Goal: Task Accomplishment & Management: Use online tool/utility

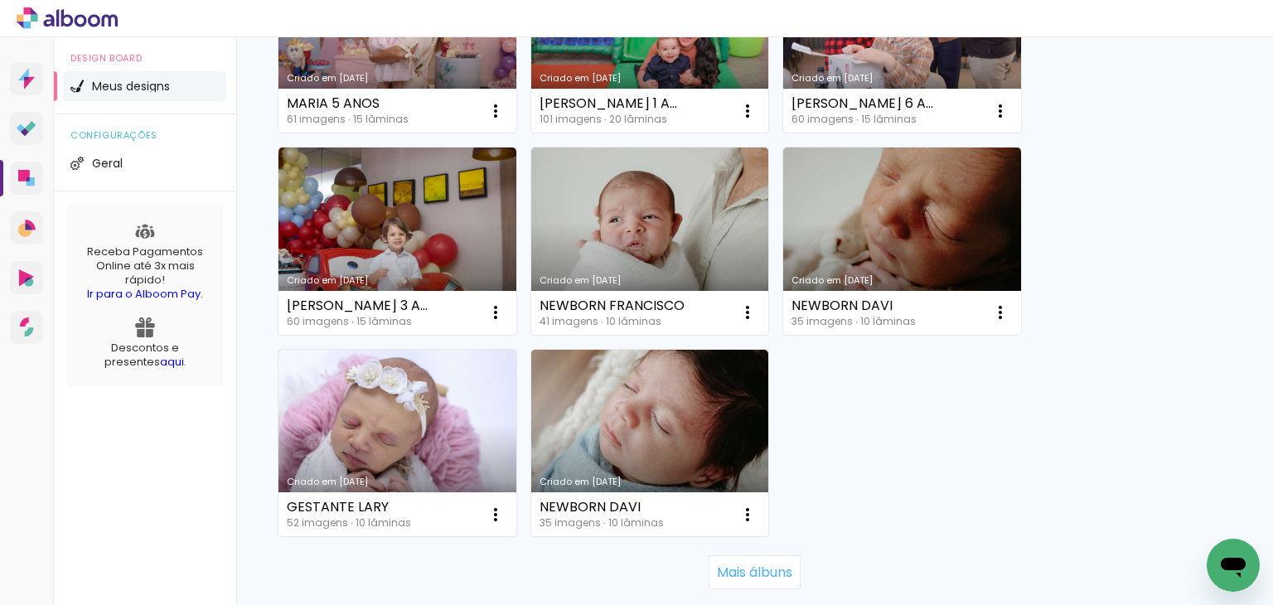
scroll to position [1575, 0]
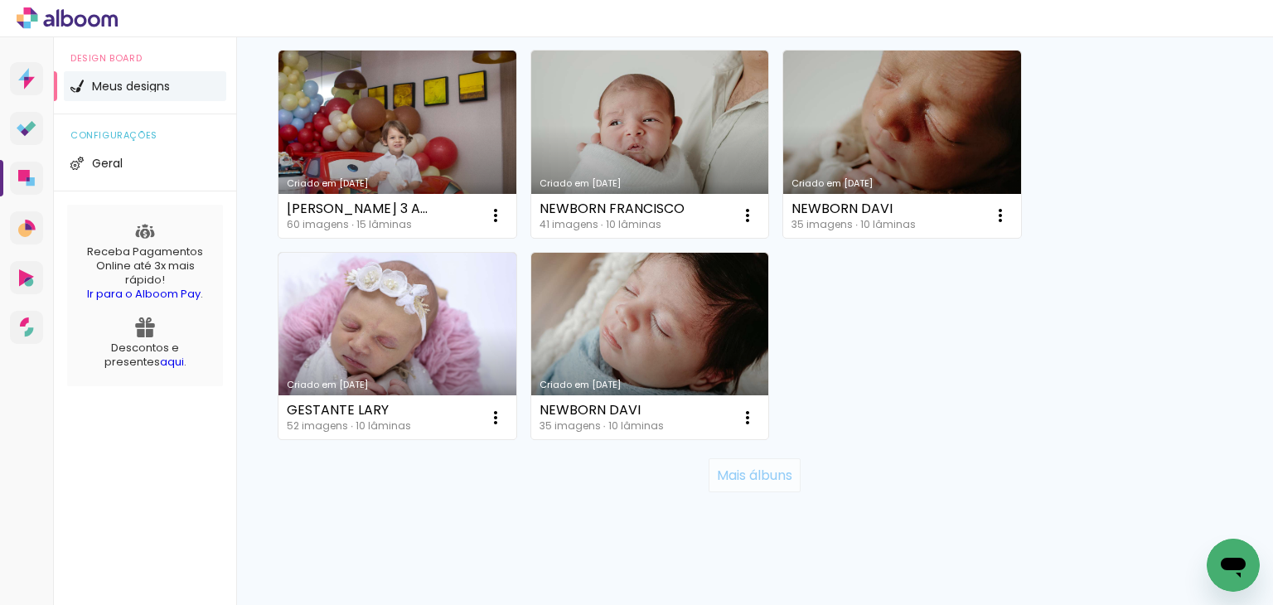
click at [746, 464] on paper-button "Mais álbuns" at bounding box center [755, 474] width 92 height 33
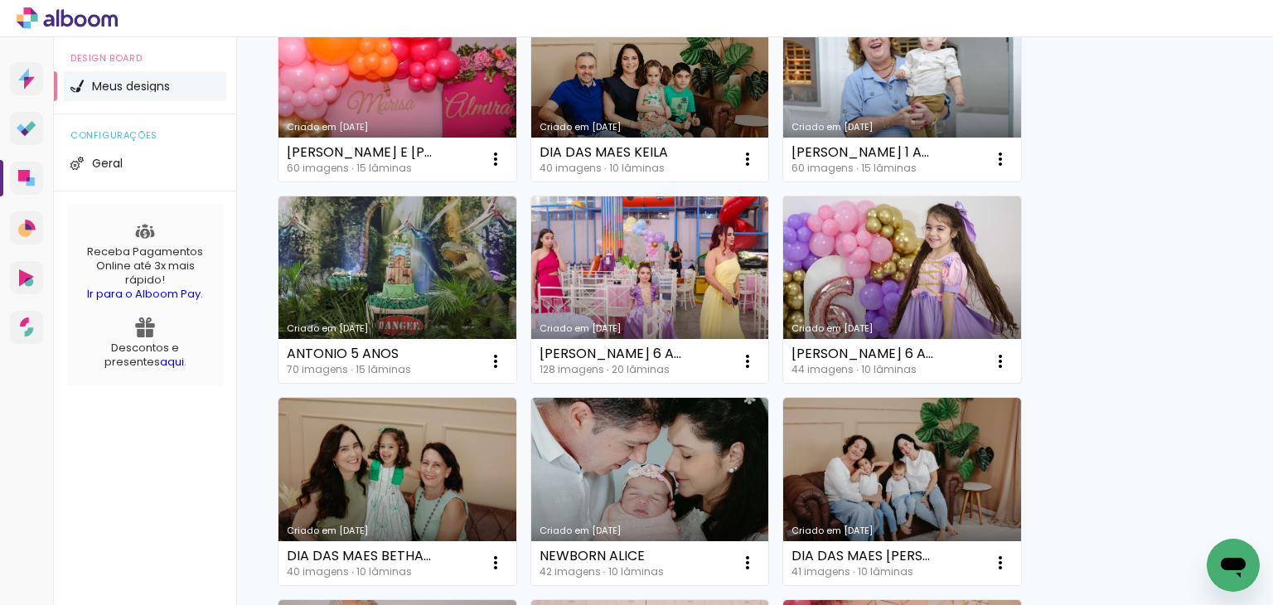
scroll to position [2238, 0]
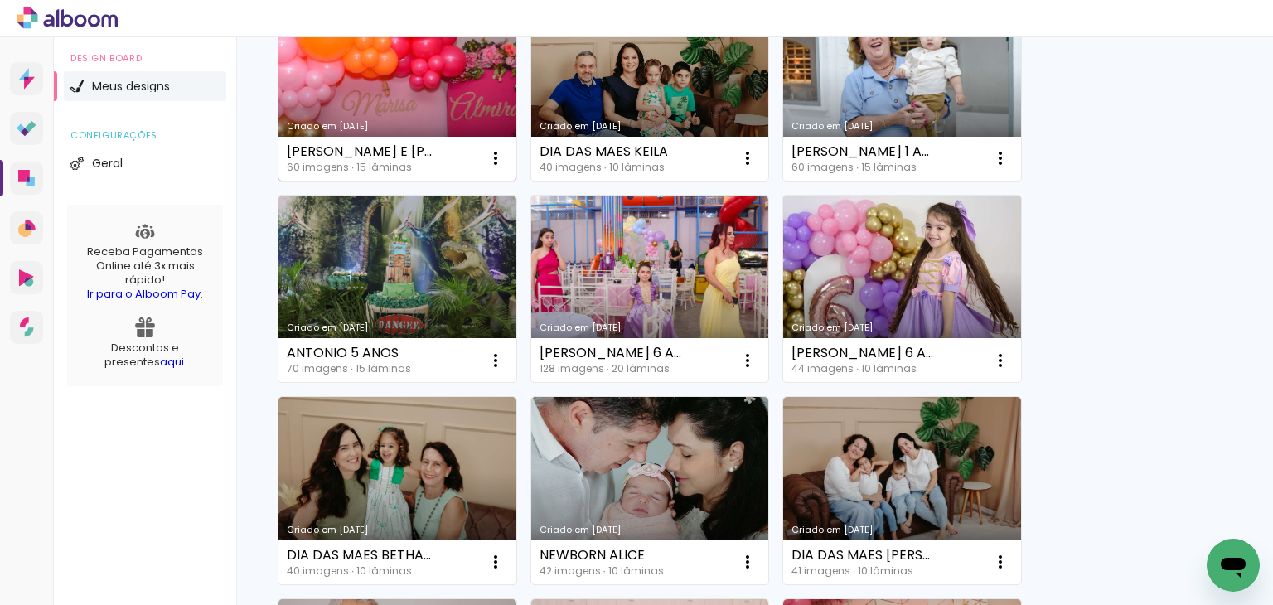
click at [403, 104] on link "Criado em [DATE]" at bounding box center [397, 86] width 238 height 187
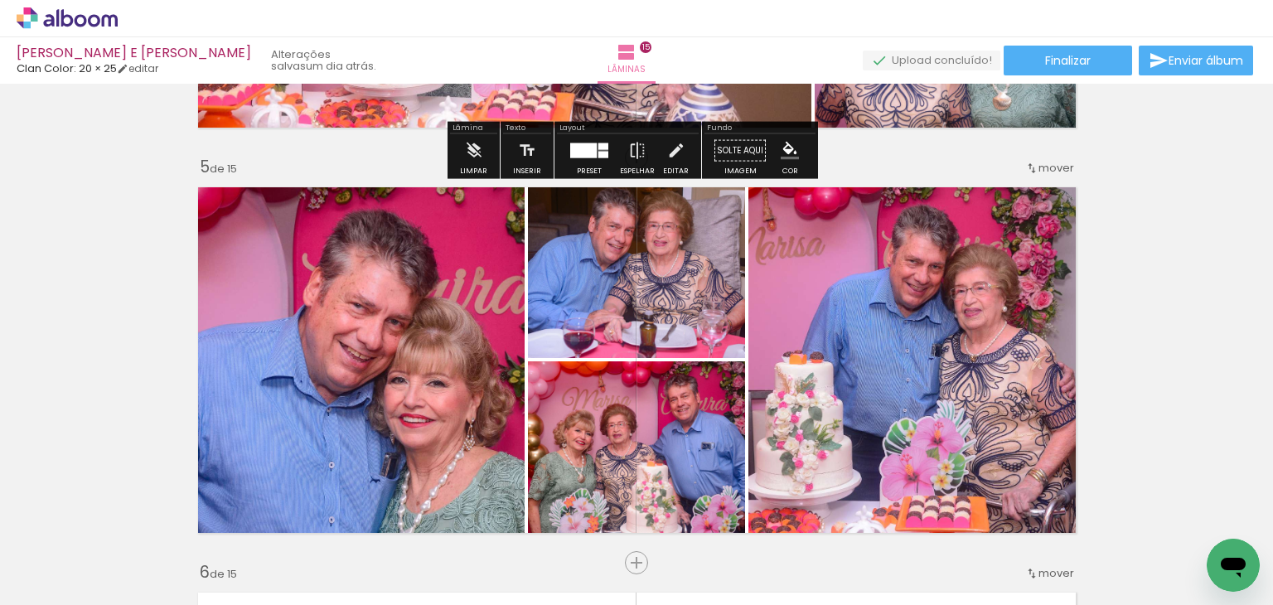
scroll to position [1658, 0]
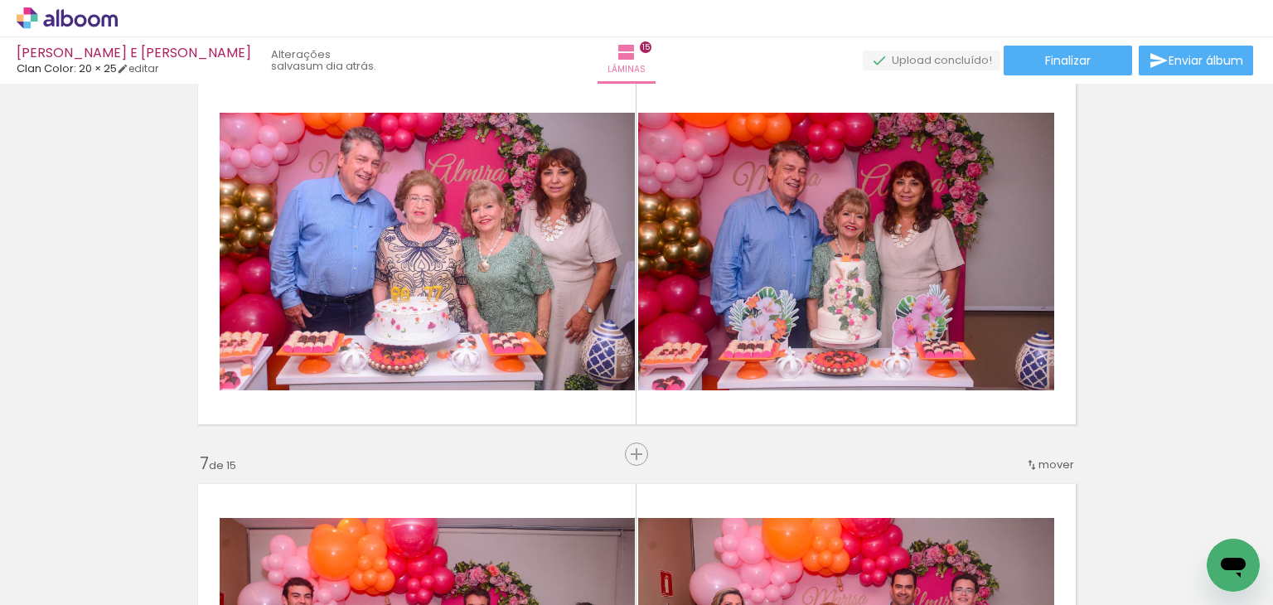
scroll to position [2072, 0]
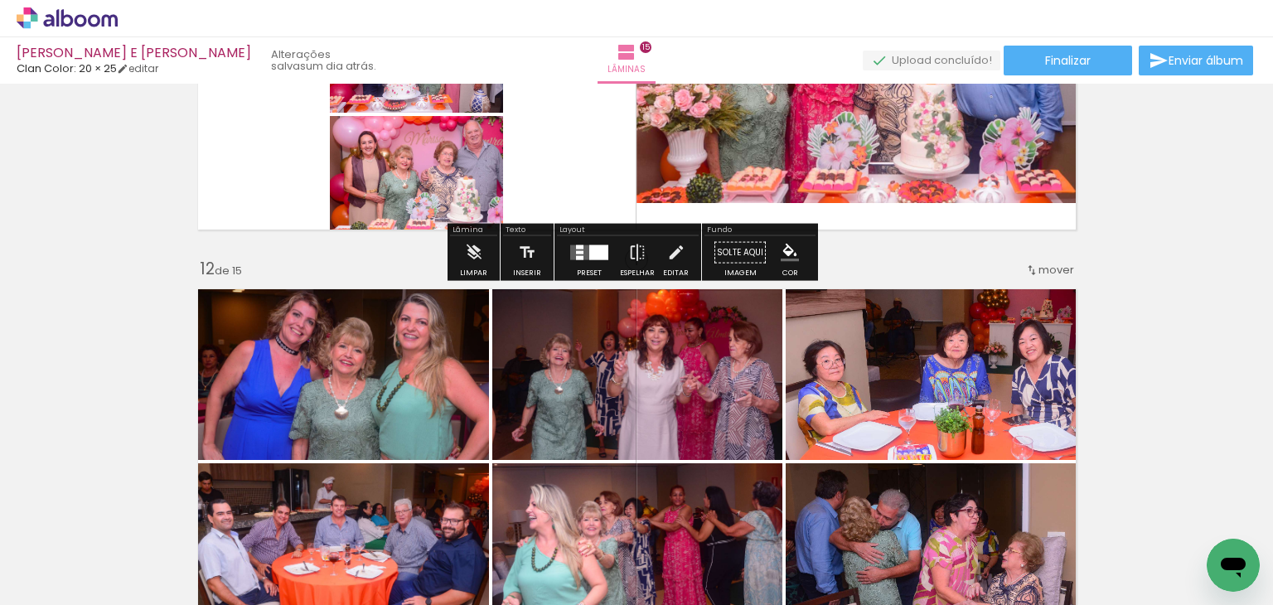
scroll to position [4474, 0]
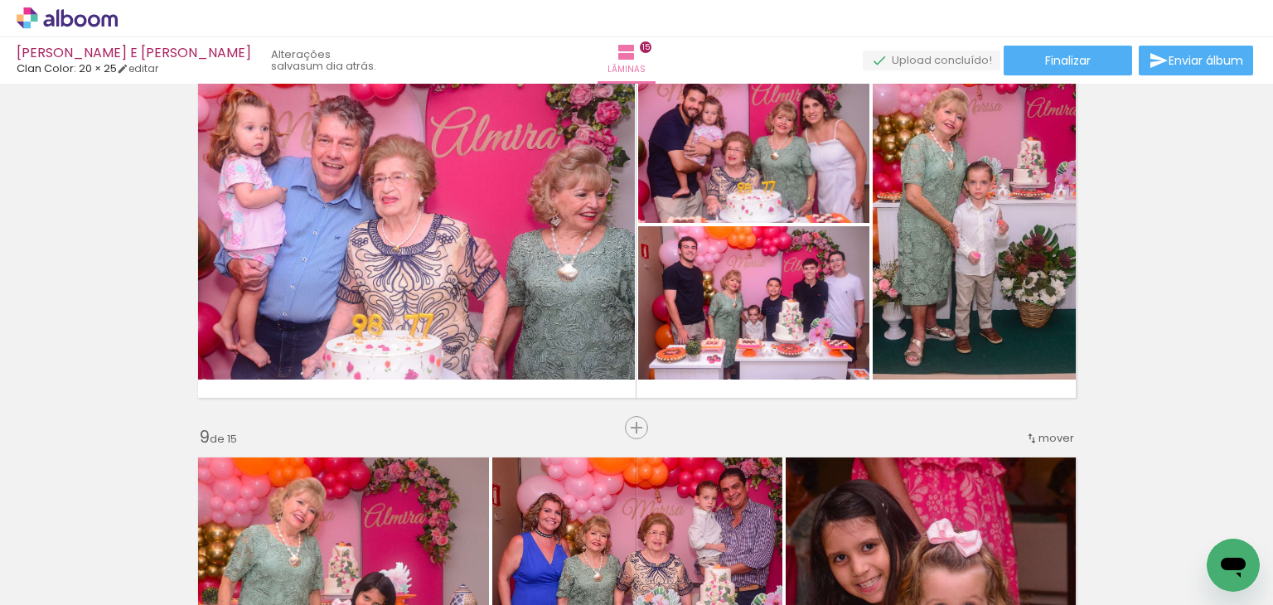
scroll to position [2901, 0]
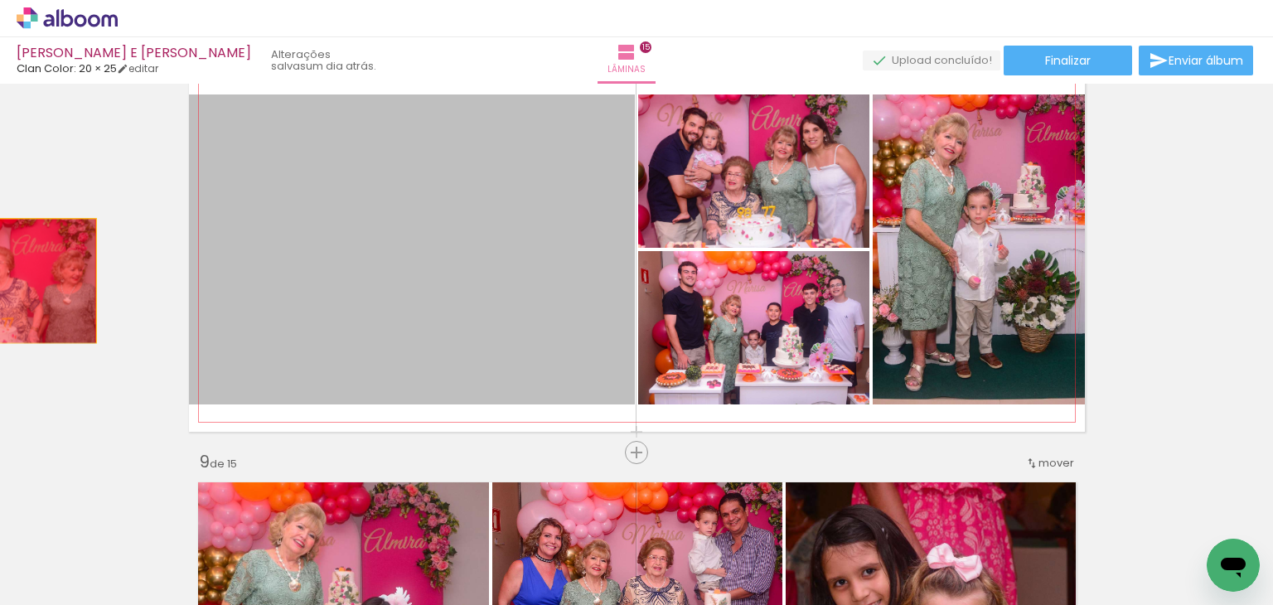
drag, startPoint x: 414, startPoint y: 249, endPoint x: 0, endPoint y: 281, distance: 414.7
click at [0, 281] on div "Inserir lâmina 1 de 15 Inserir lâmina 2 de 15 Inserir lâmina 3 de 15 Inserir lâ…" at bounding box center [636, 431] width 1273 height 6485
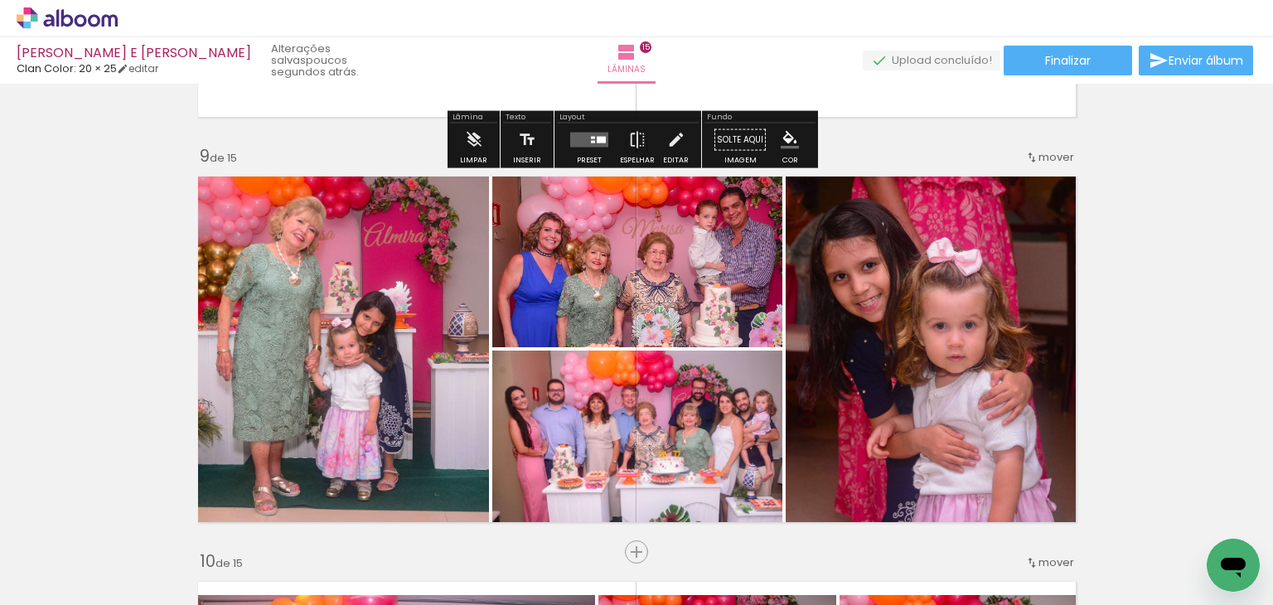
scroll to position [3232, 0]
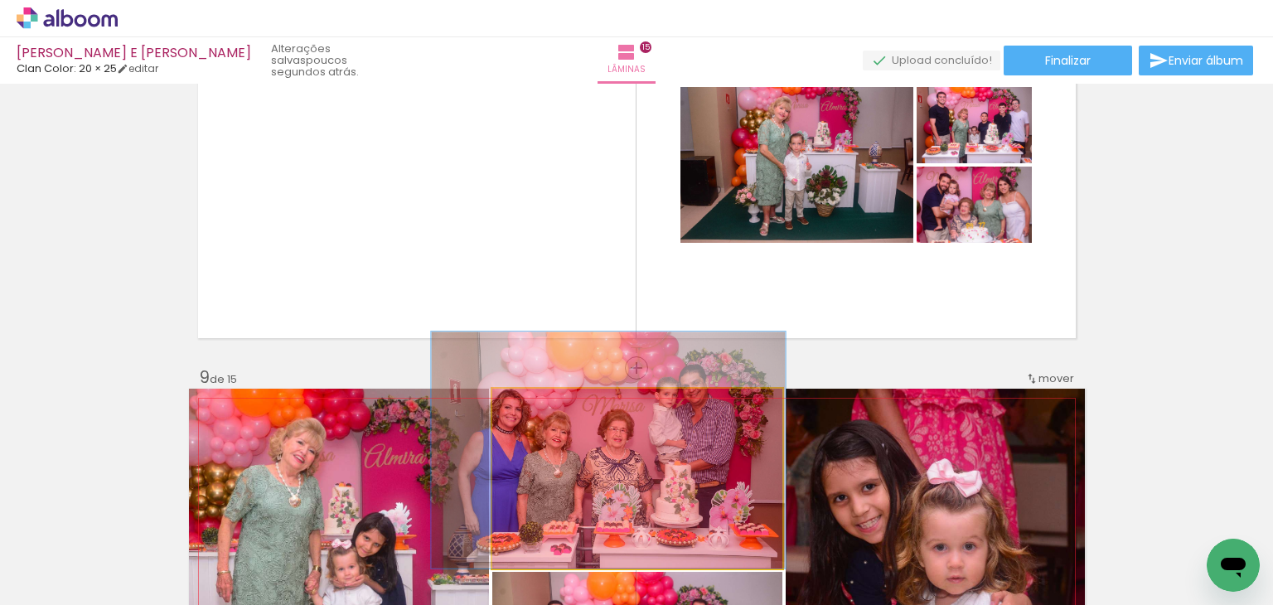
scroll to position [2984, 0]
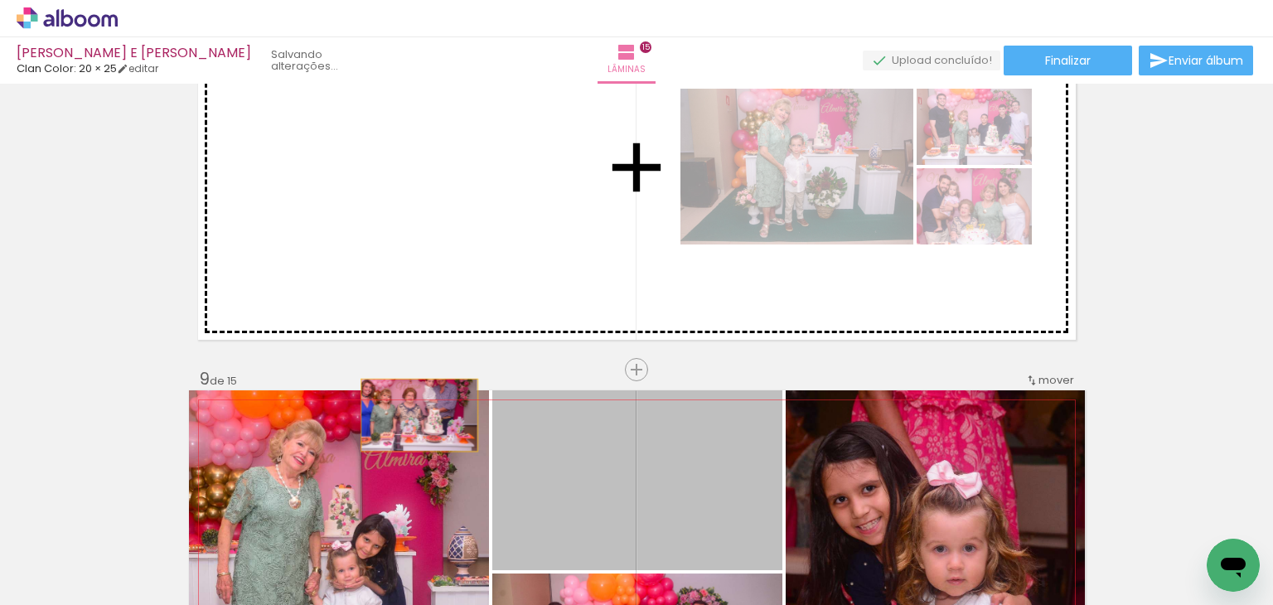
drag, startPoint x: 600, startPoint y: 133, endPoint x: 413, endPoint y: 167, distance: 190.2
click at [413, 167] on div "Inserir lâmina 1 de 15 Inserir lâmina 2 de 15 Inserir lâmina 3 de 15 Inserir lâ…" at bounding box center [636, 348] width 1273 height 6485
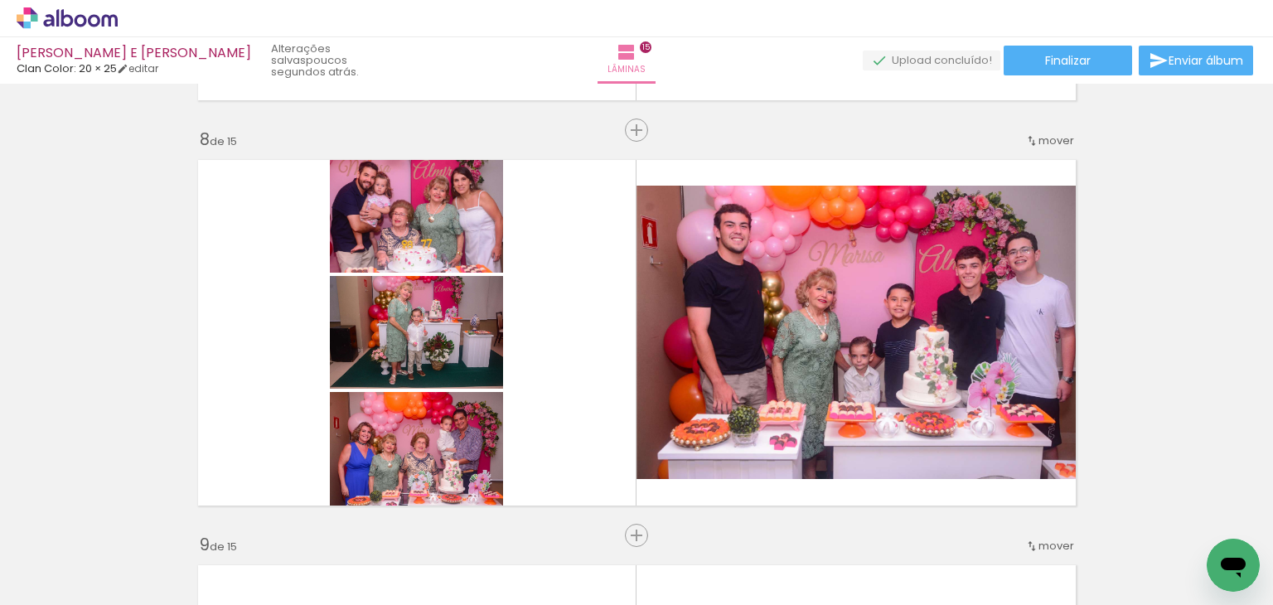
scroll to position [2901, 0]
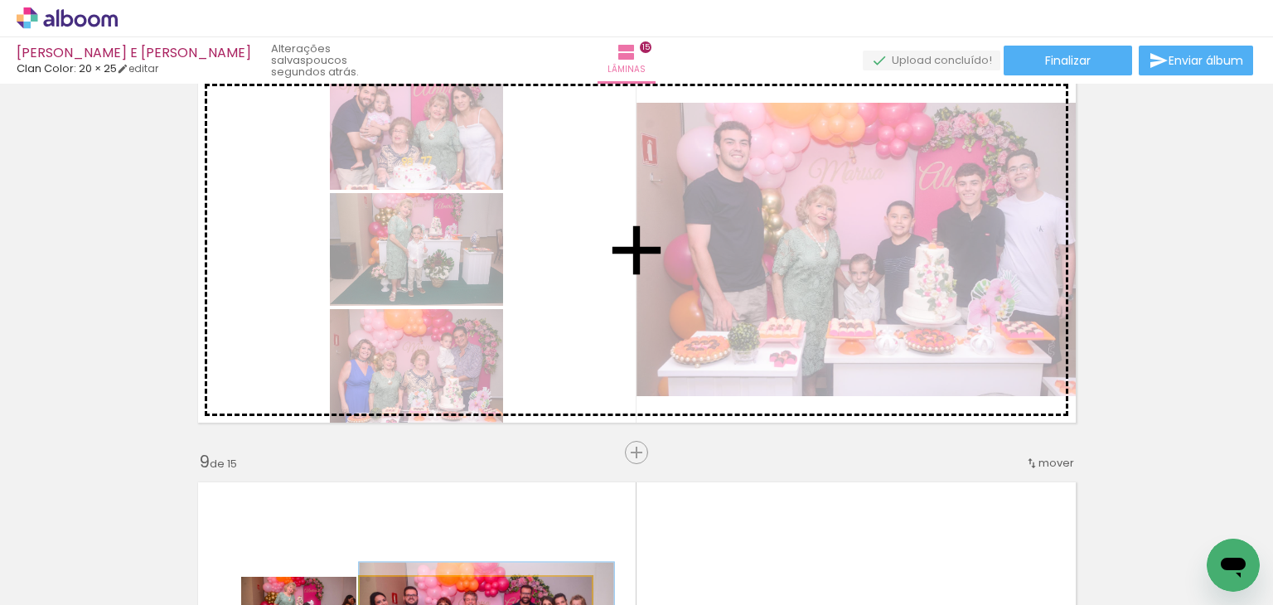
drag, startPoint x: 430, startPoint y: 352, endPoint x: 583, endPoint y: 308, distance: 159.5
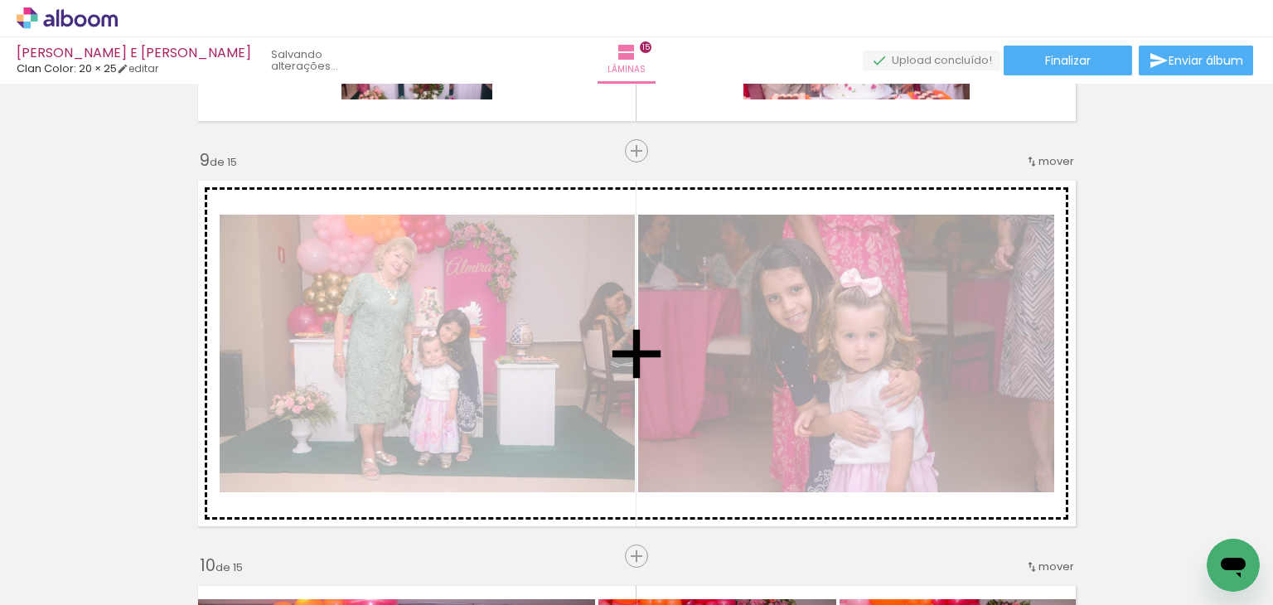
scroll to position [3232, 0]
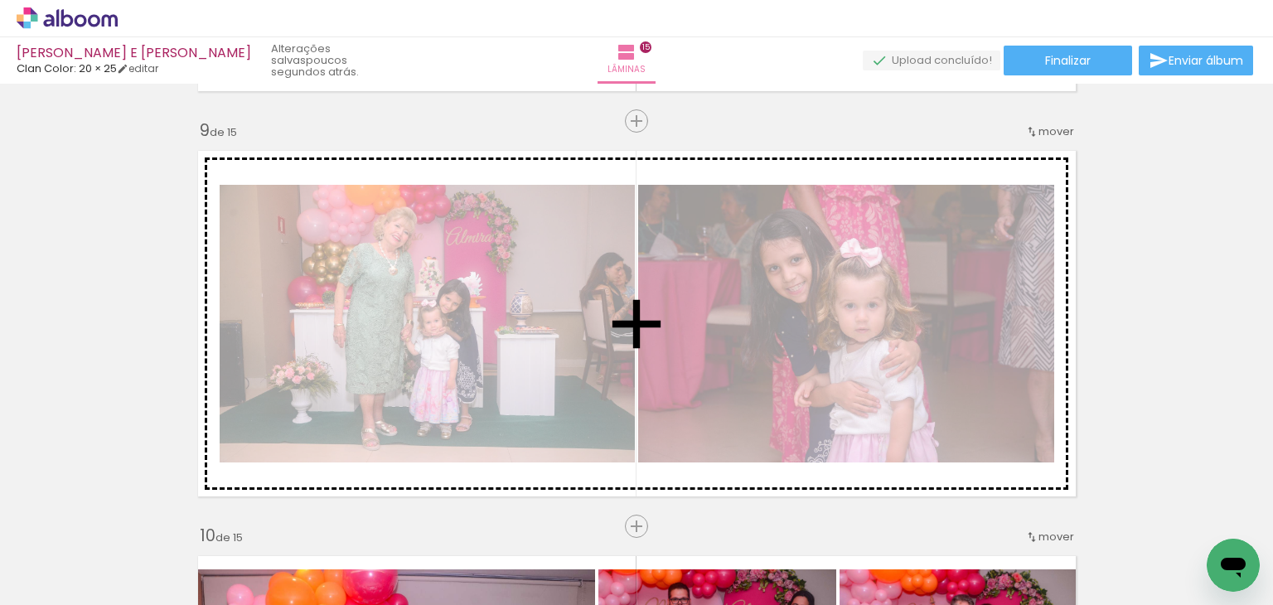
drag, startPoint x: 811, startPoint y: 193, endPoint x: 630, endPoint y: 336, distance: 230.1
click at [630, 336] on div "Inserir lâmina 1 de 15 Inserir lâmina 2 de 15 Inserir lâmina 3 de 15 Inserir lâ…" at bounding box center [636, 99] width 1273 height 6485
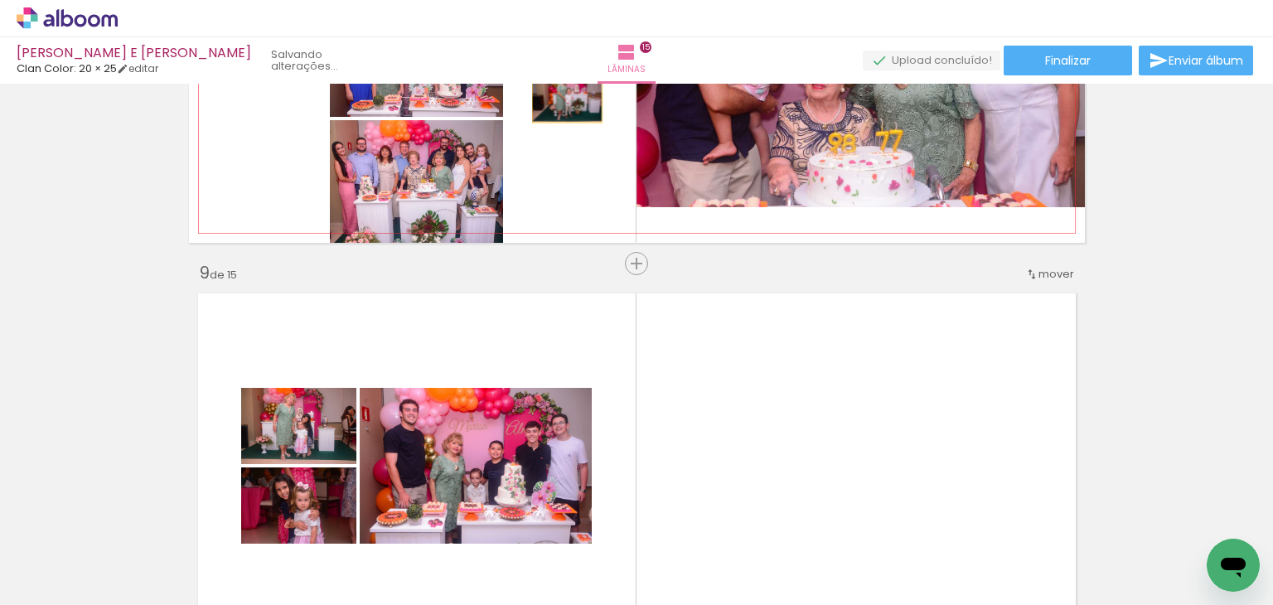
scroll to position [3149, 0]
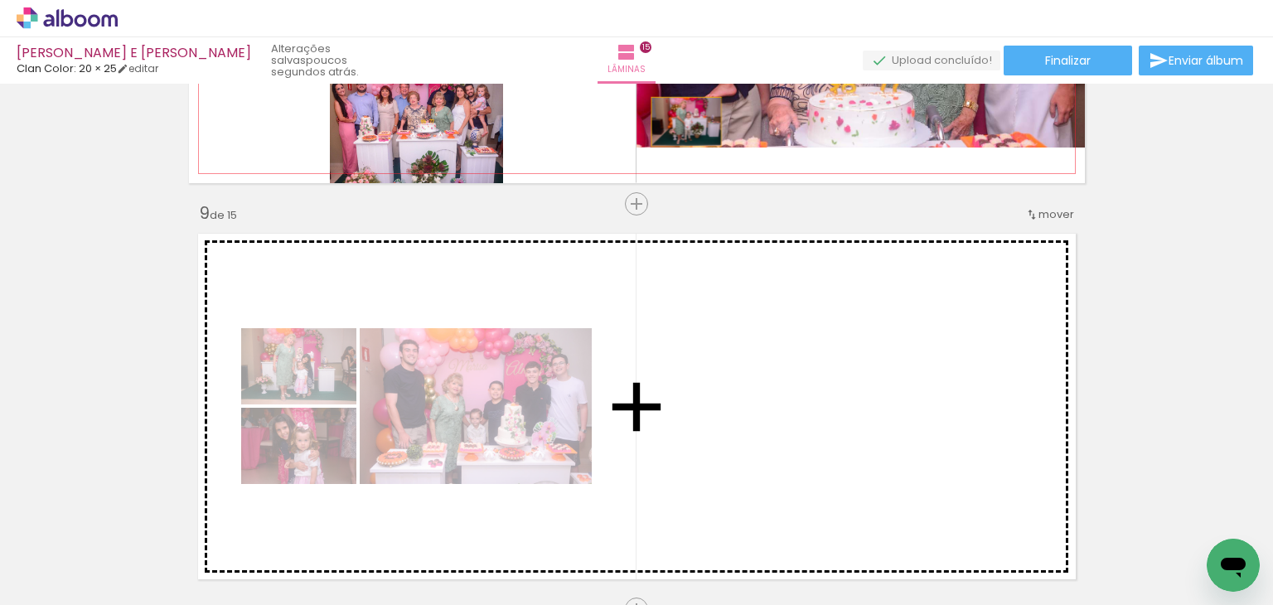
drag, startPoint x: 428, startPoint y: 161, endPoint x: 680, endPoint y: 370, distance: 327.1
click at [680, 370] on div "Inserir lâmina 1 de 15 Inserir lâmina 2 de 15 Inserir lâmina 3 de 15 Inserir lâ…" at bounding box center [636, 182] width 1273 height 6485
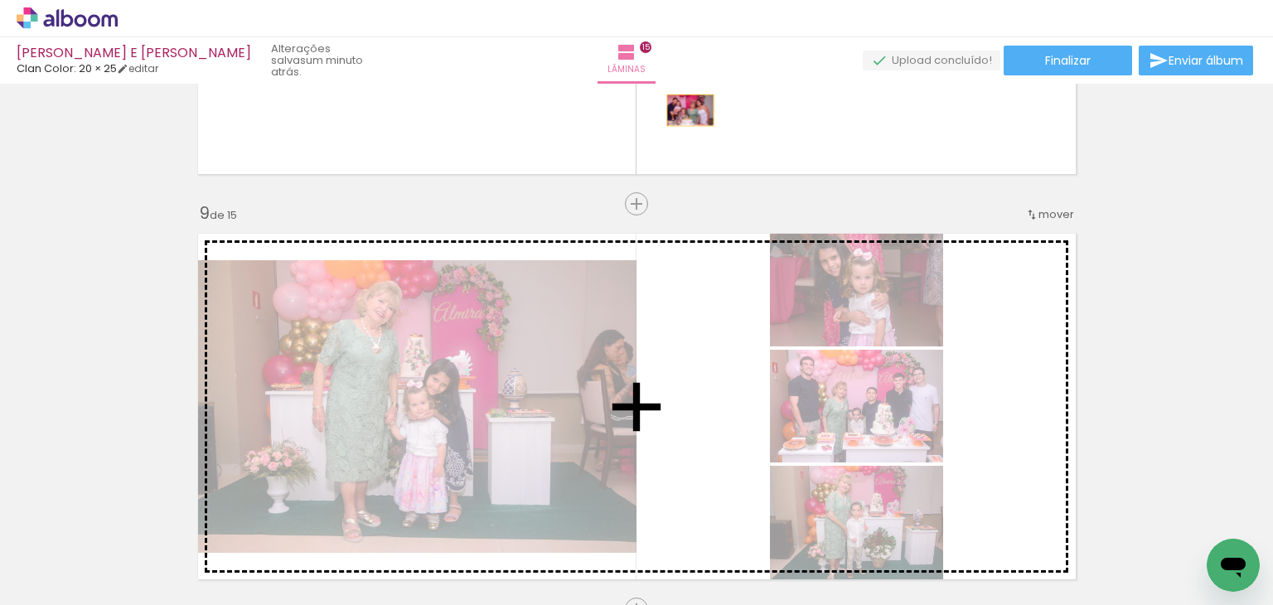
drag, startPoint x: 998, startPoint y: 233, endPoint x: 684, endPoint y: 359, distance: 338.4
click at [684, 359] on div "Inserir lâmina 1 de 15 Inserir lâmina 2 de 15 Inserir lâmina 3 de 15 Inserir lâ…" at bounding box center [636, 182] width 1273 height 6485
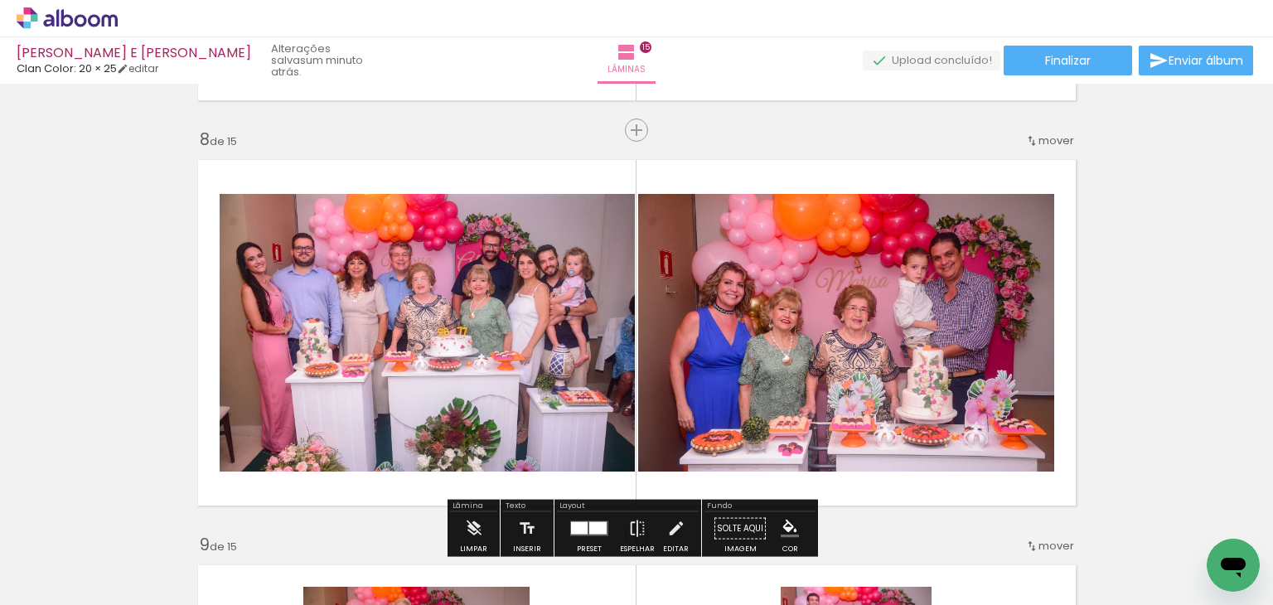
scroll to position [2901, 0]
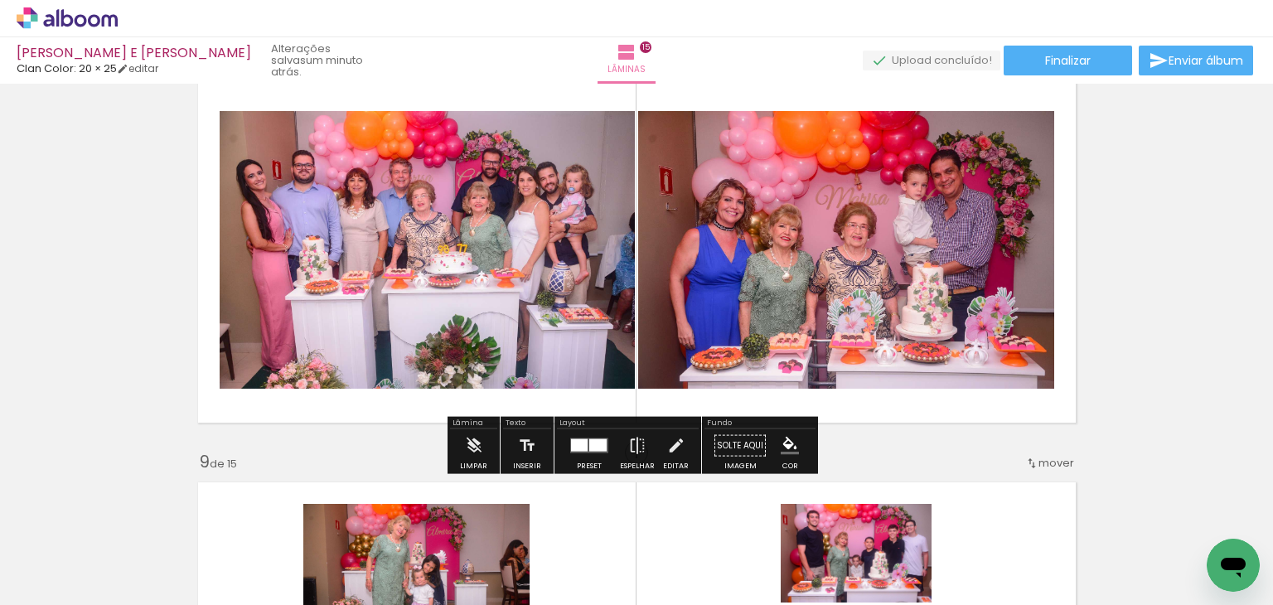
click at [589, 439] on div at bounding box center [597, 445] width 17 height 12
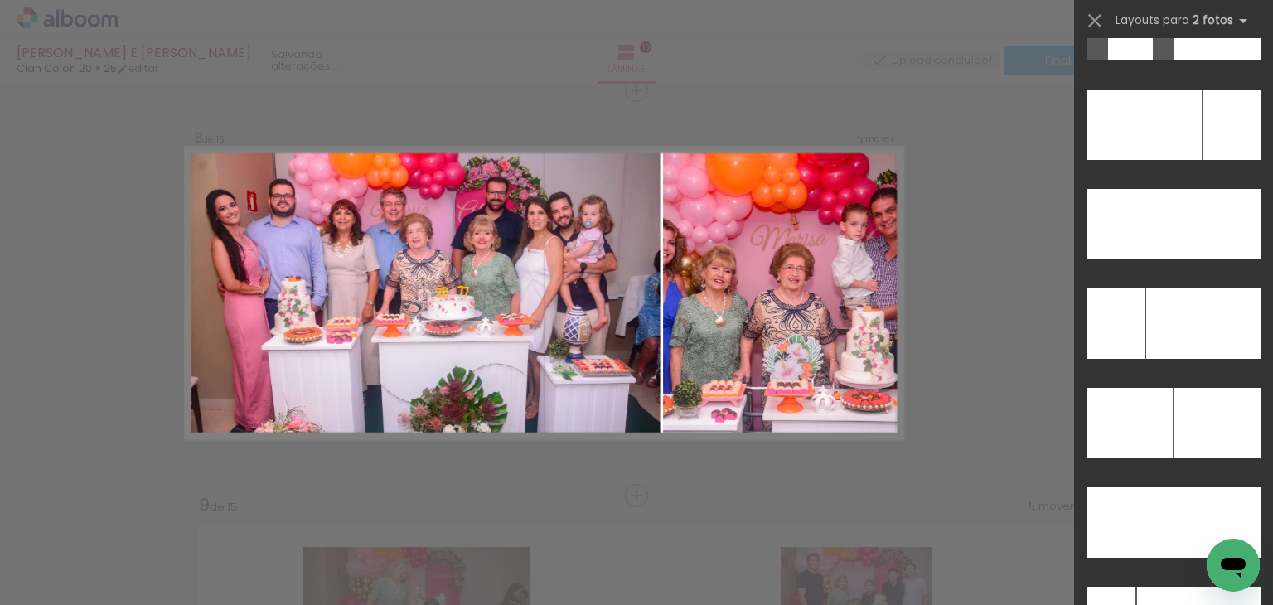
scroll to position [7293, 0]
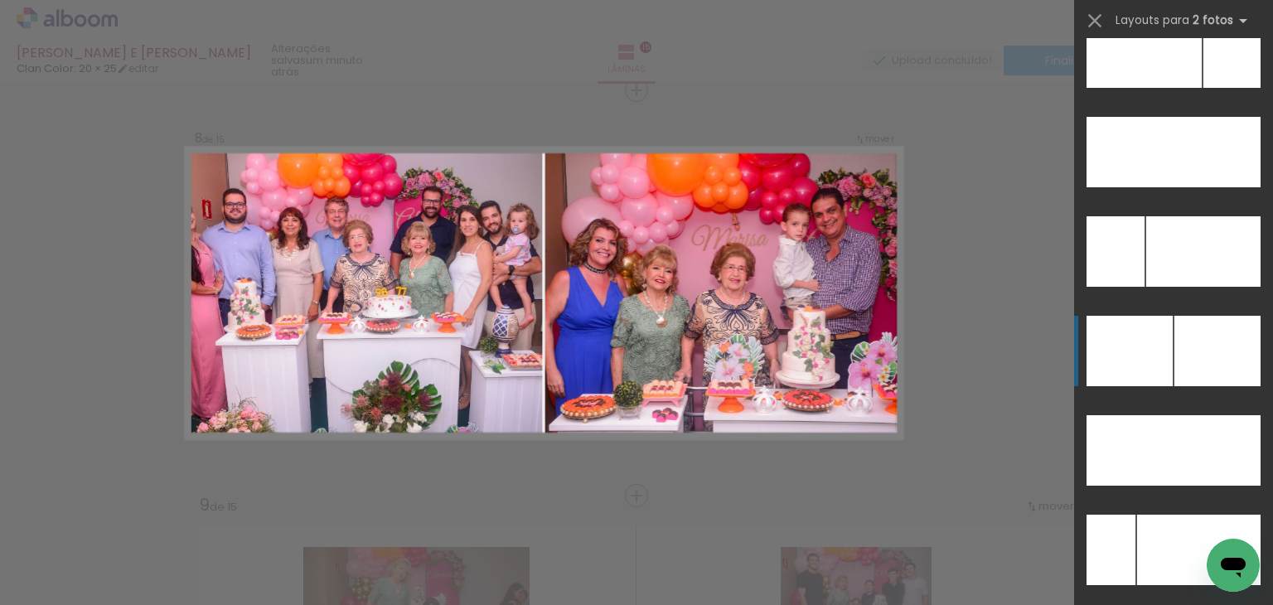
click at [1183, 332] on div at bounding box center [1217, 351] width 86 height 70
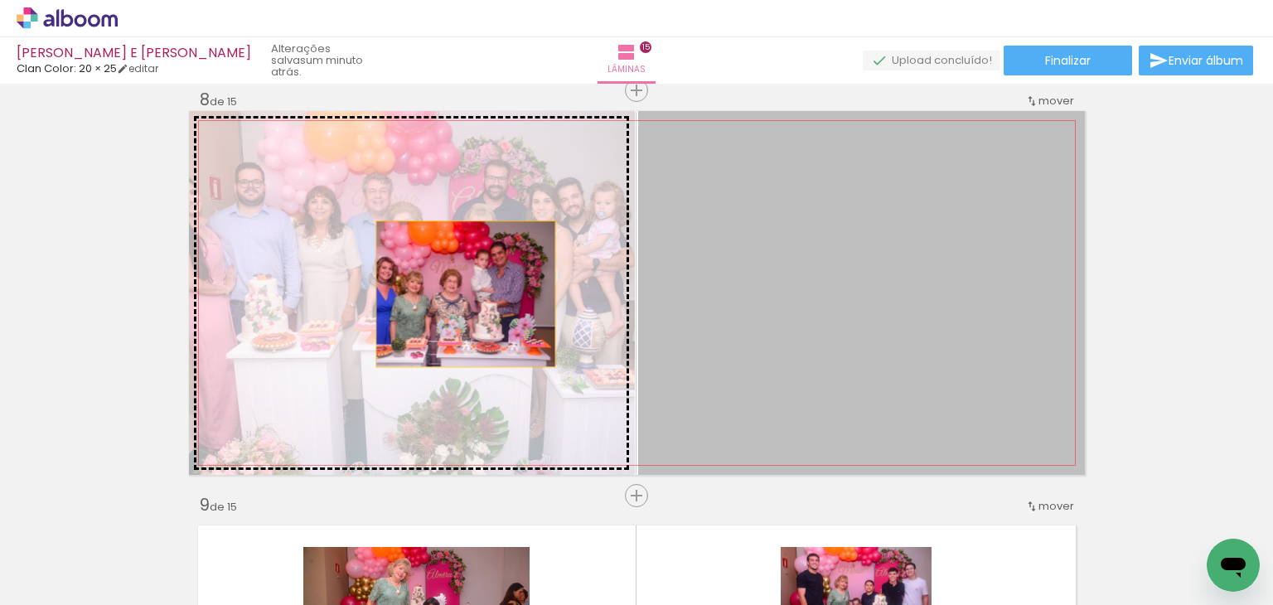
drag, startPoint x: 959, startPoint y: 328, endPoint x: 459, endPoint y: 293, distance: 500.9
click at [0, 0] on slot at bounding box center [0, 0] width 0 height 0
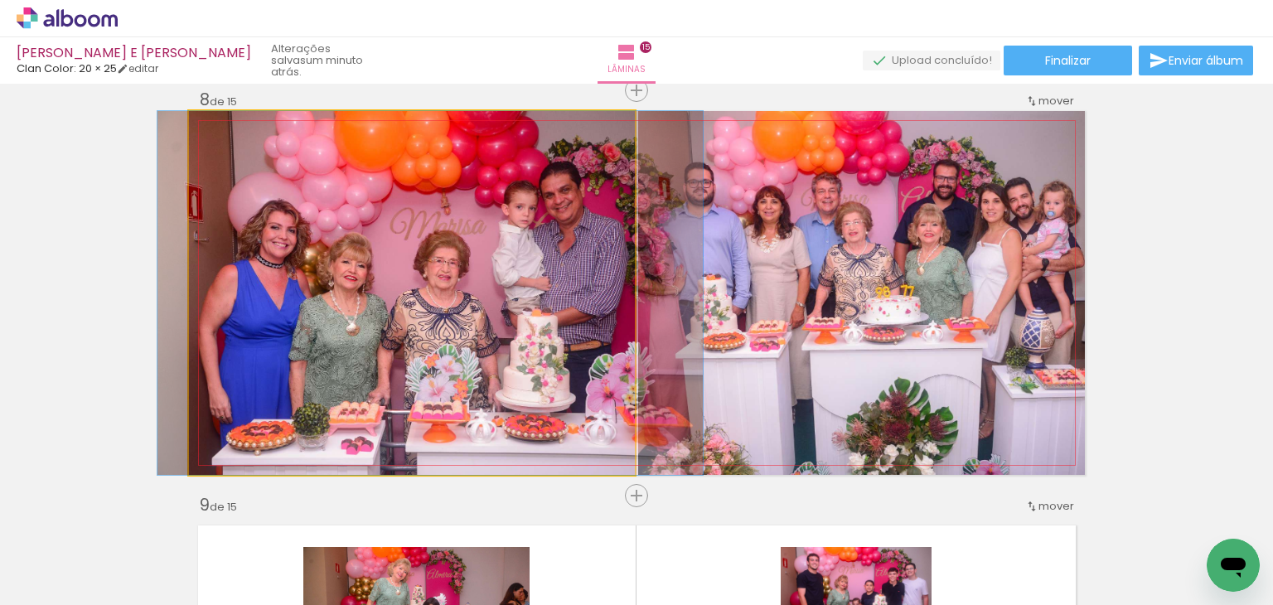
drag, startPoint x: 425, startPoint y: 327, endPoint x: 443, endPoint y: 317, distance: 21.2
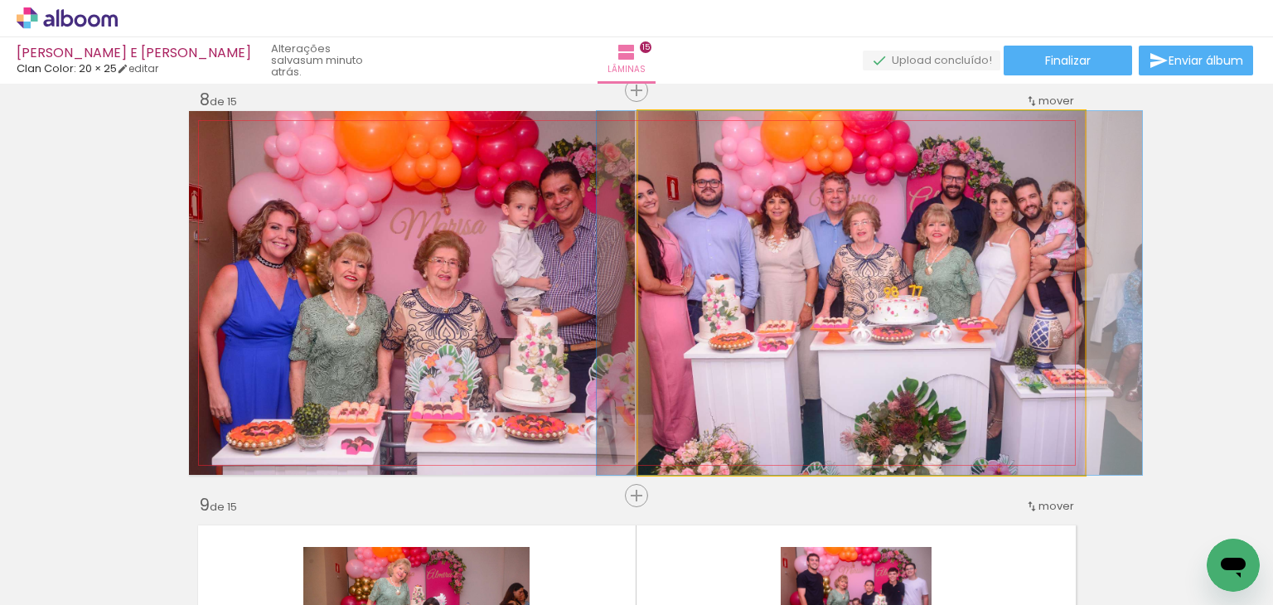
drag, startPoint x: 743, startPoint y: 293, endPoint x: 751, endPoint y: 293, distance: 8.3
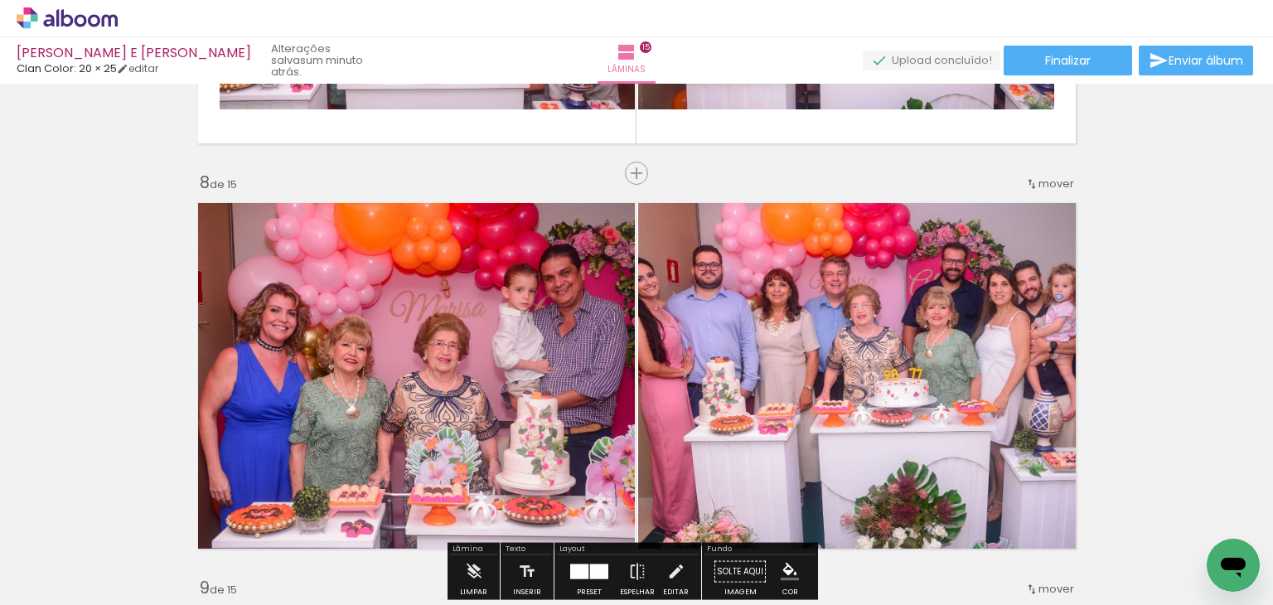
scroll to position [2858, 0]
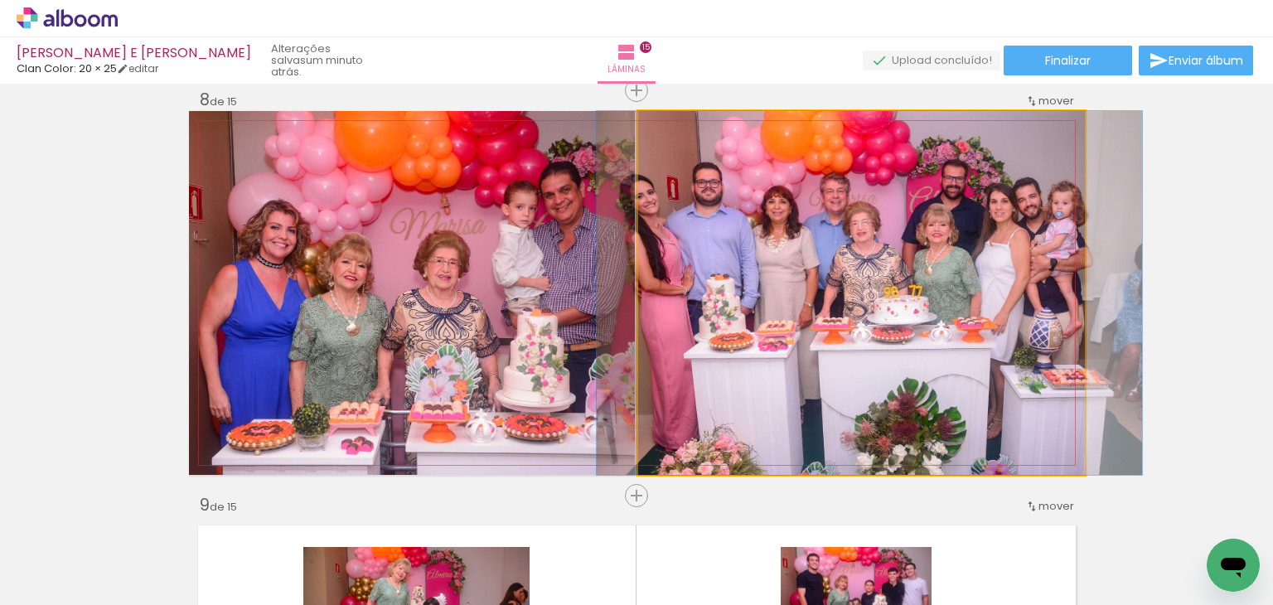
click at [875, 387] on quentale-photo at bounding box center [861, 293] width 447 height 364
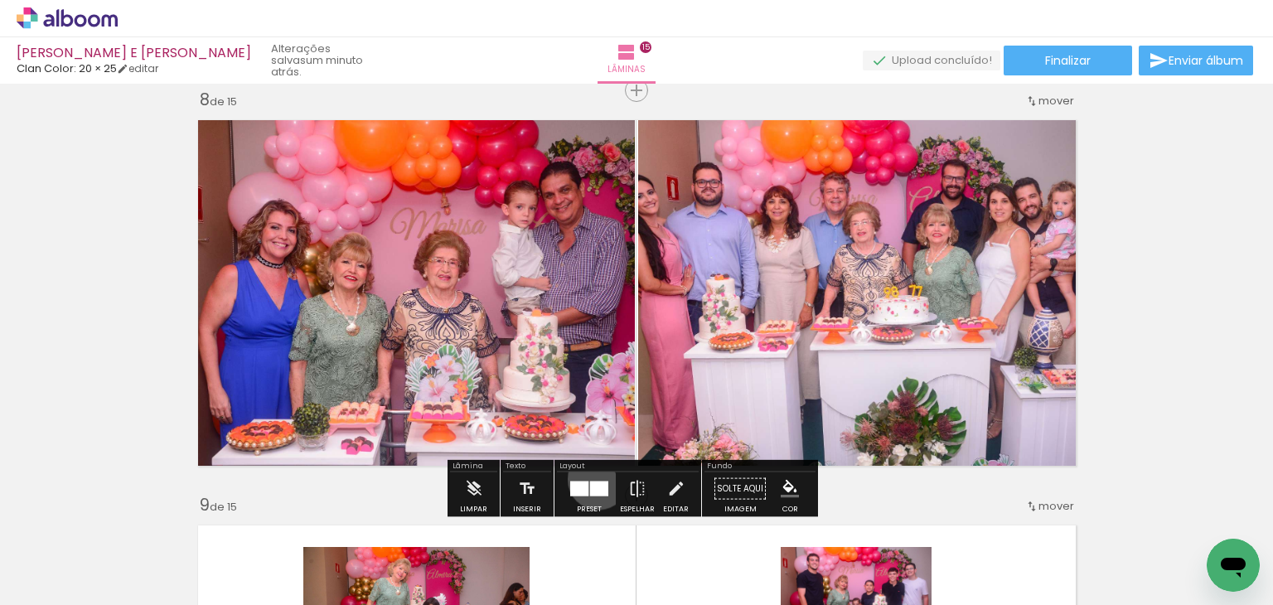
click at [594, 478] on div at bounding box center [589, 488] width 45 height 33
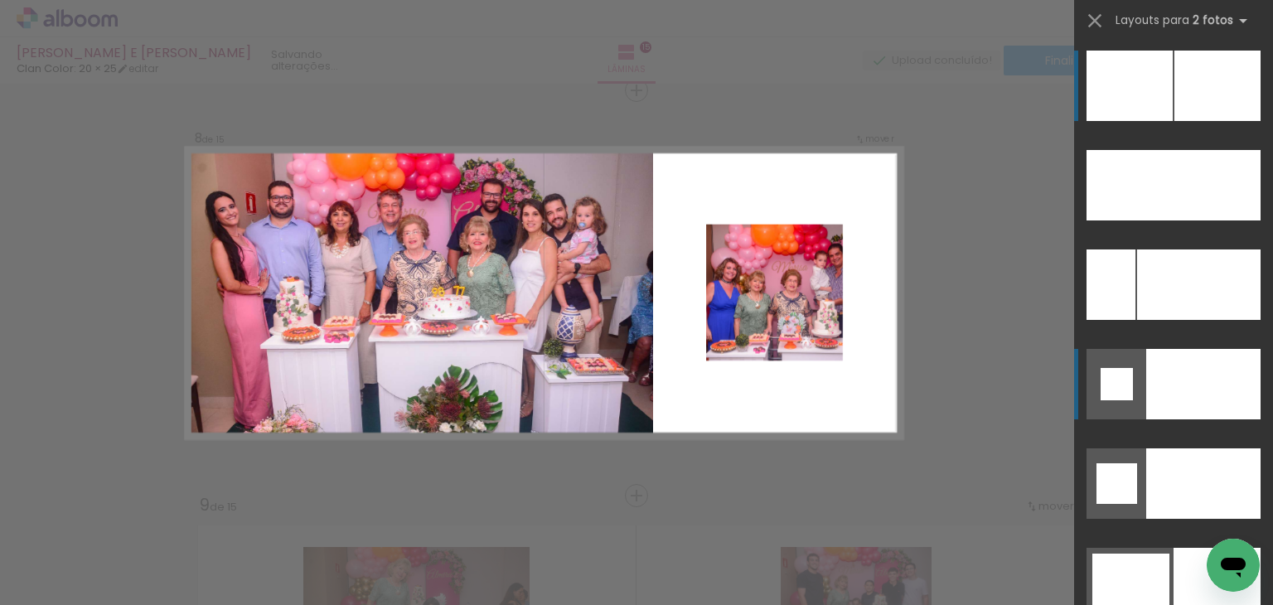
scroll to position [7760, 0]
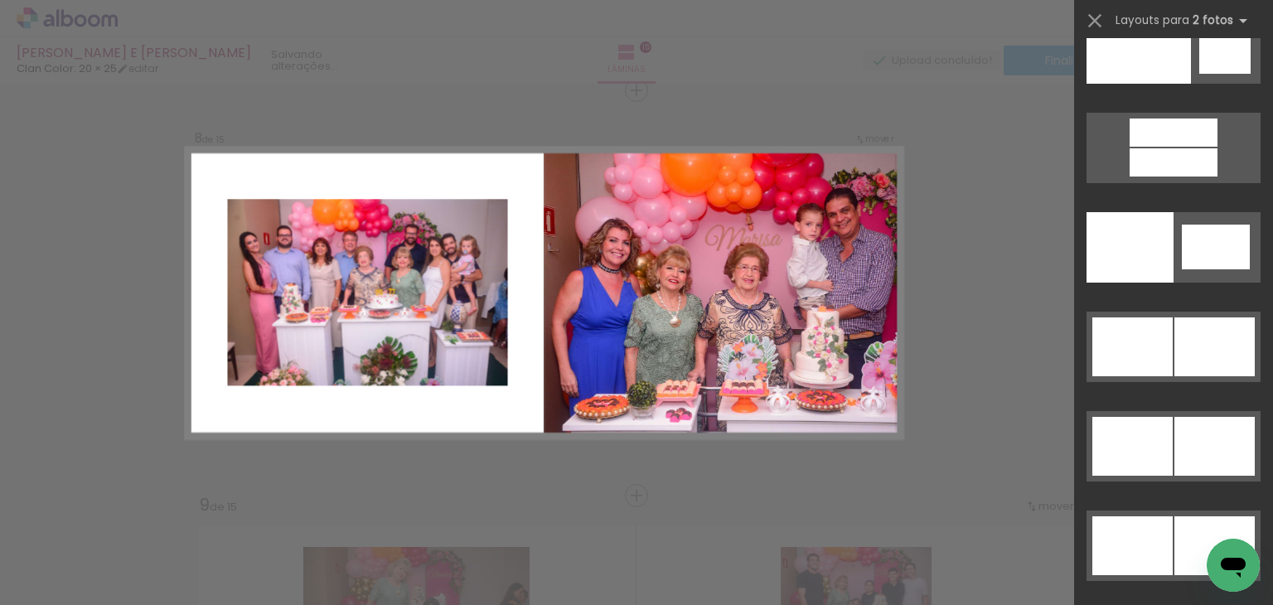
scroll to position [8553, 0]
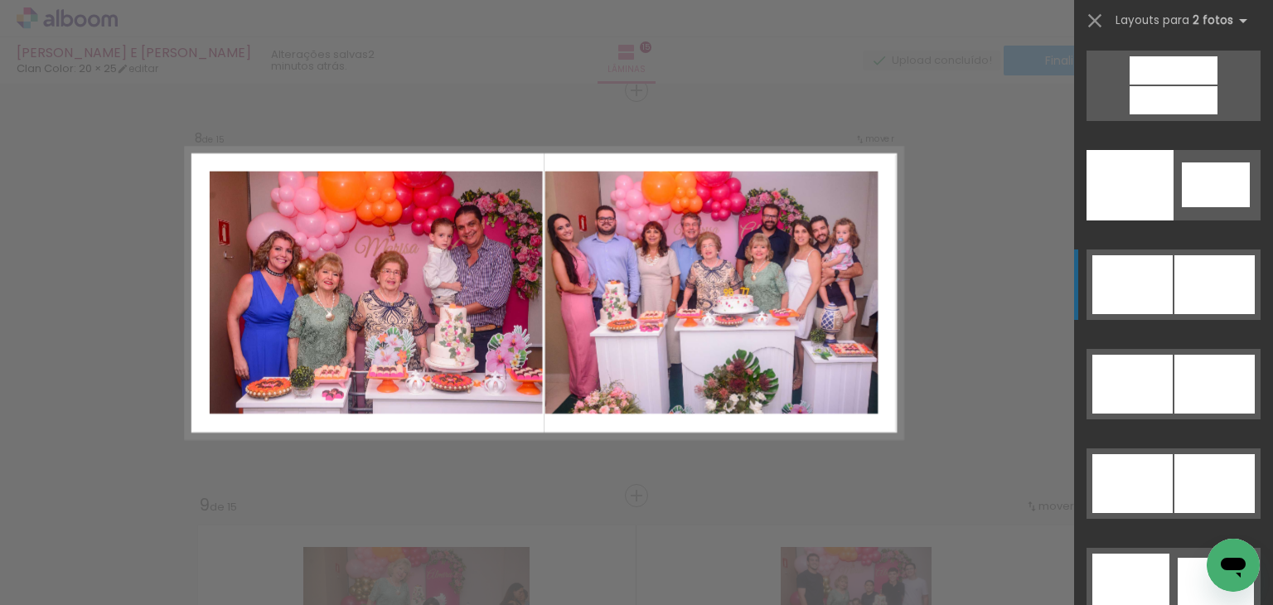
click at [1180, 314] on quentale-layouter at bounding box center [1173, 284] width 174 height 70
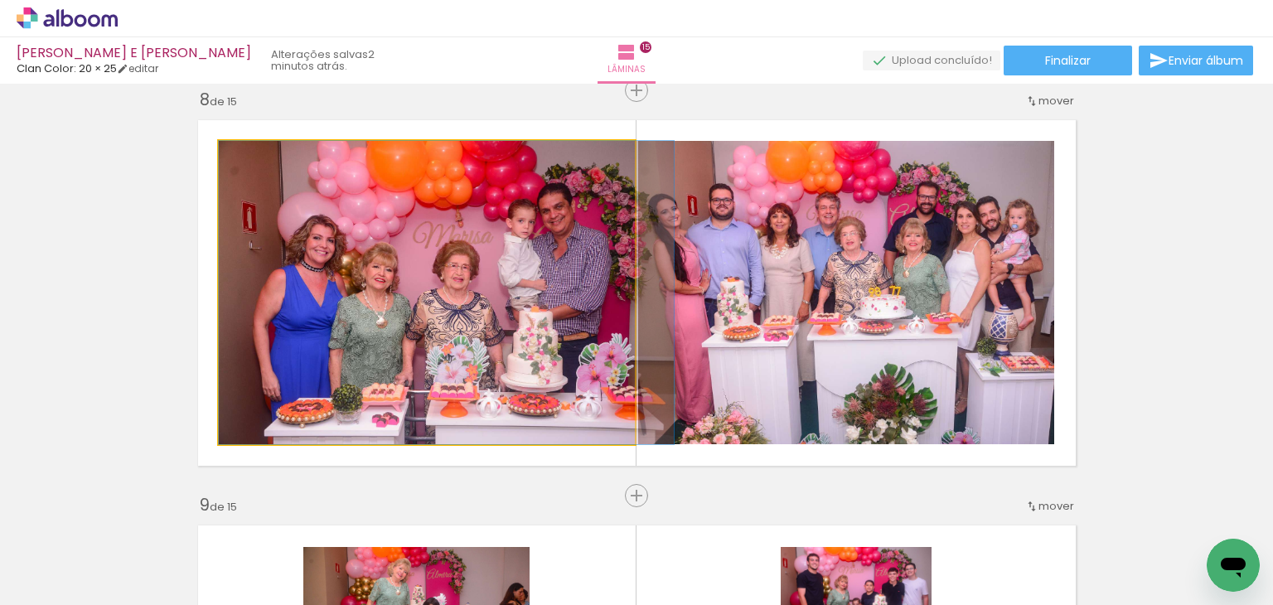
drag, startPoint x: 486, startPoint y: 325, endPoint x: 501, endPoint y: 322, distance: 14.5
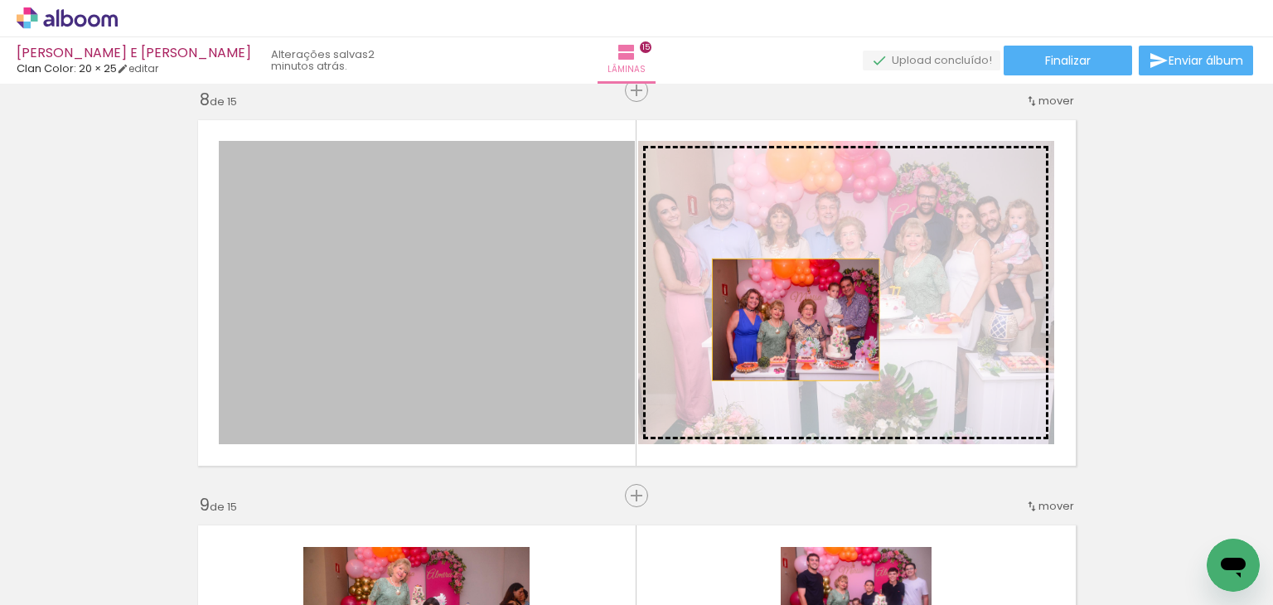
drag, startPoint x: 501, startPoint y: 322, endPoint x: 789, endPoint y: 319, distance: 288.4
click at [0, 0] on slot at bounding box center [0, 0] width 0 height 0
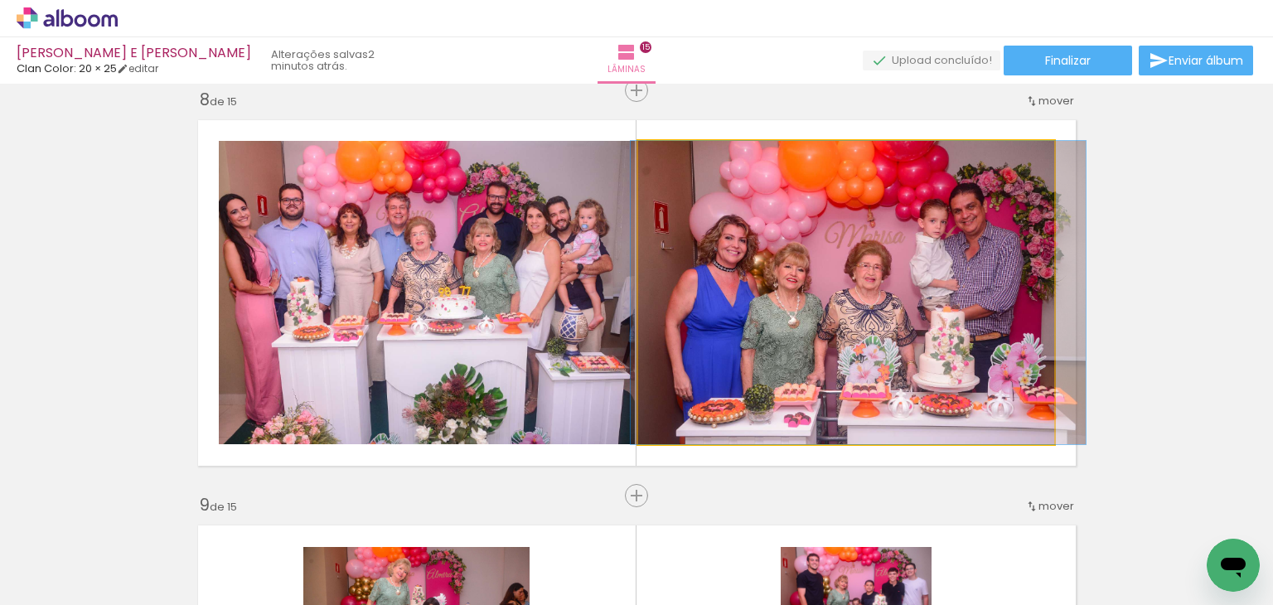
drag, startPoint x: 796, startPoint y: 315, endPoint x: 809, endPoint y: 309, distance: 13.7
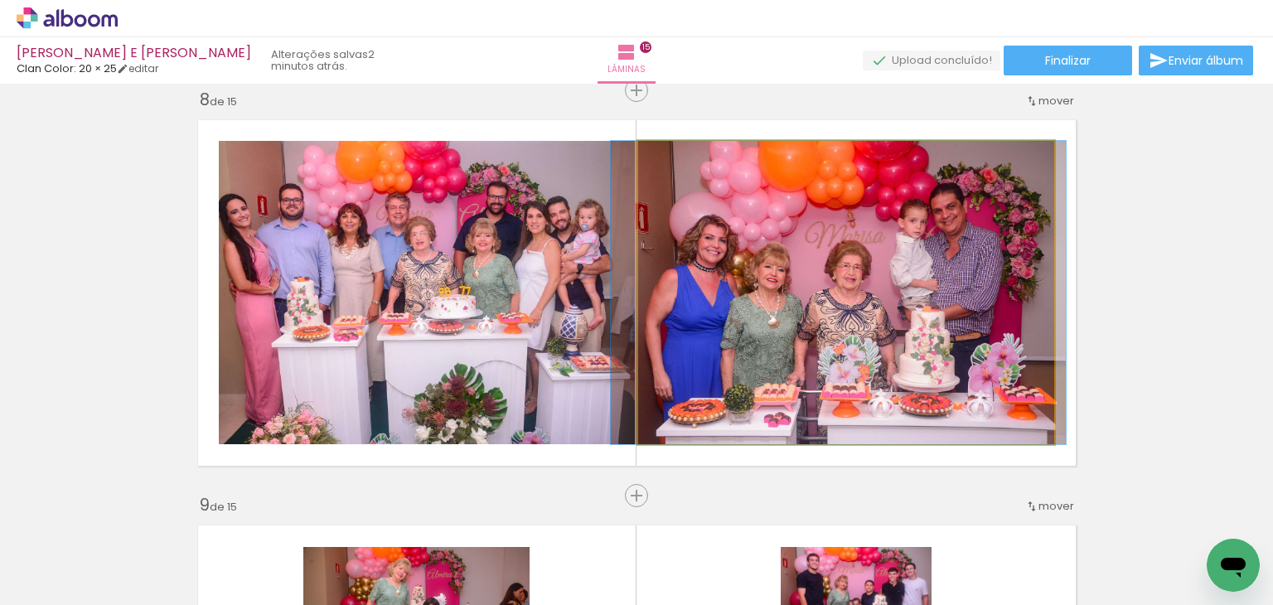
drag, startPoint x: 809, startPoint y: 309, endPoint x: 789, endPoint y: 302, distance: 21.0
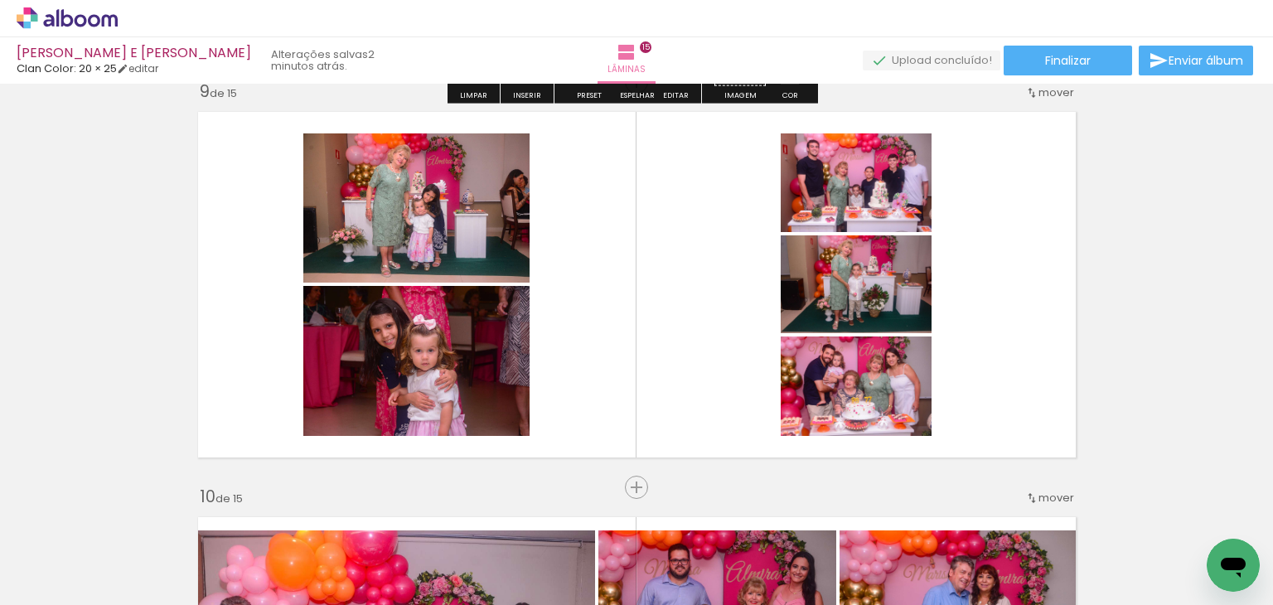
scroll to position [3272, 0]
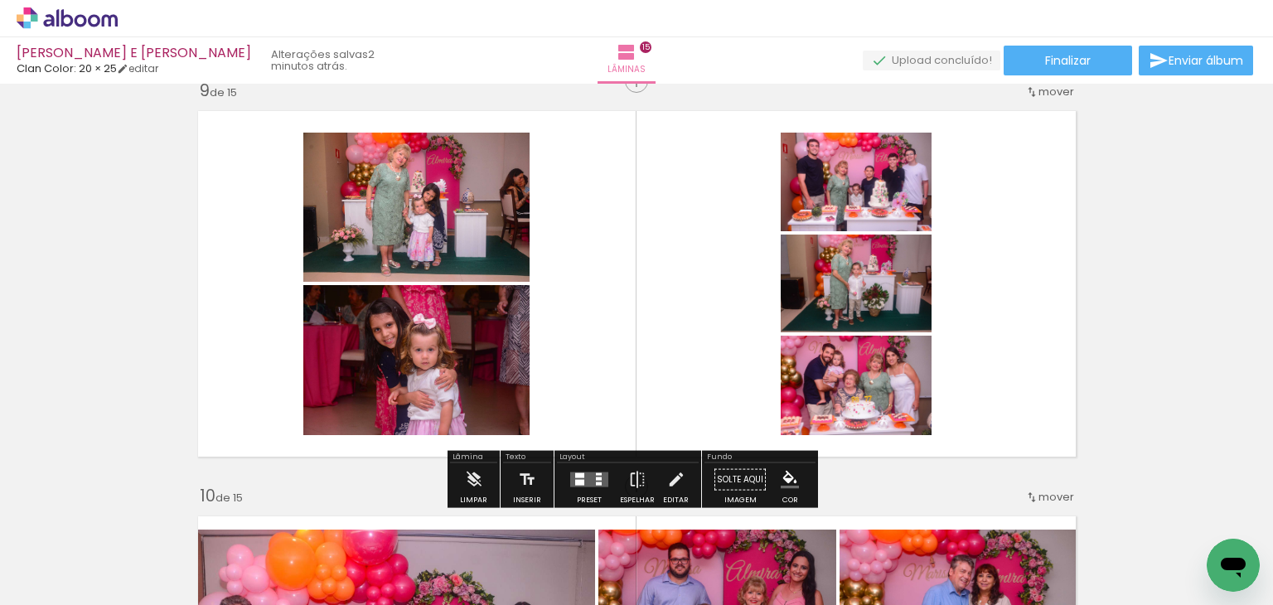
click at [587, 467] on div at bounding box center [589, 479] width 45 height 33
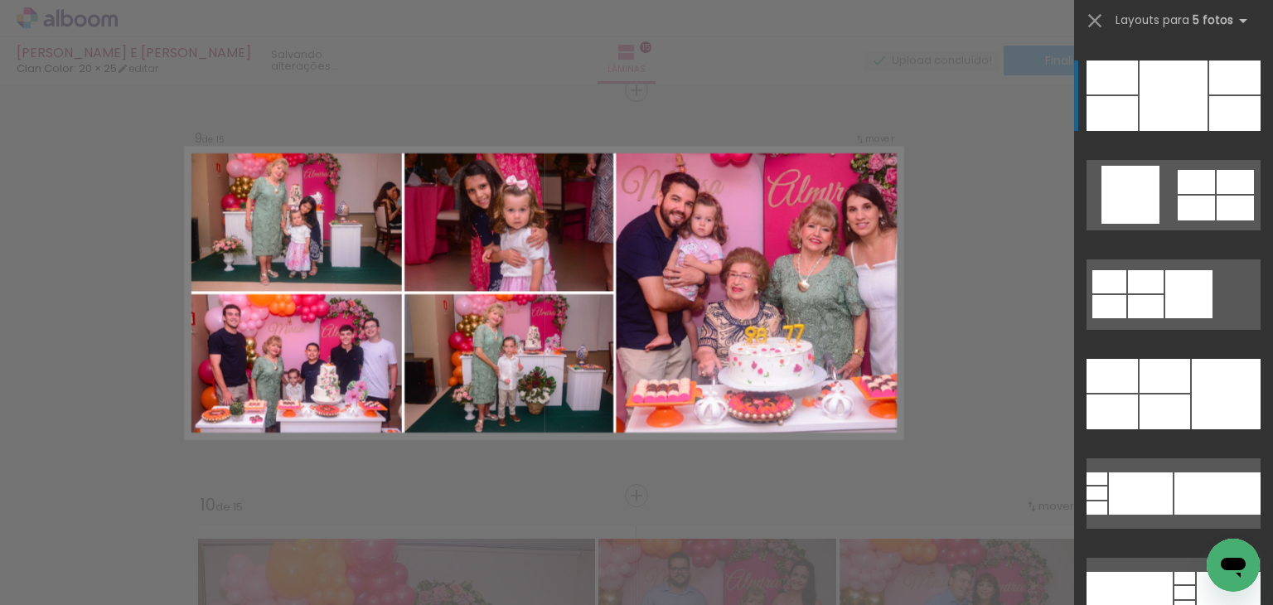
scroll to position [9945, 0]
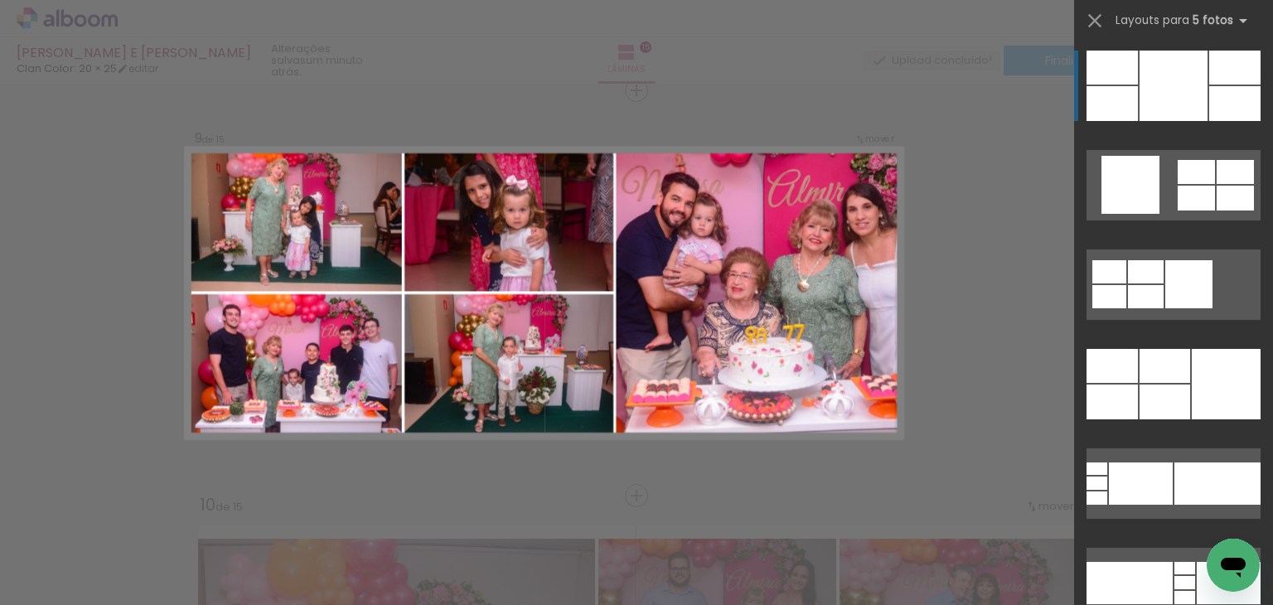
click at [1223, 409] on div at bounding box center [1226, 384] width 69 height 70
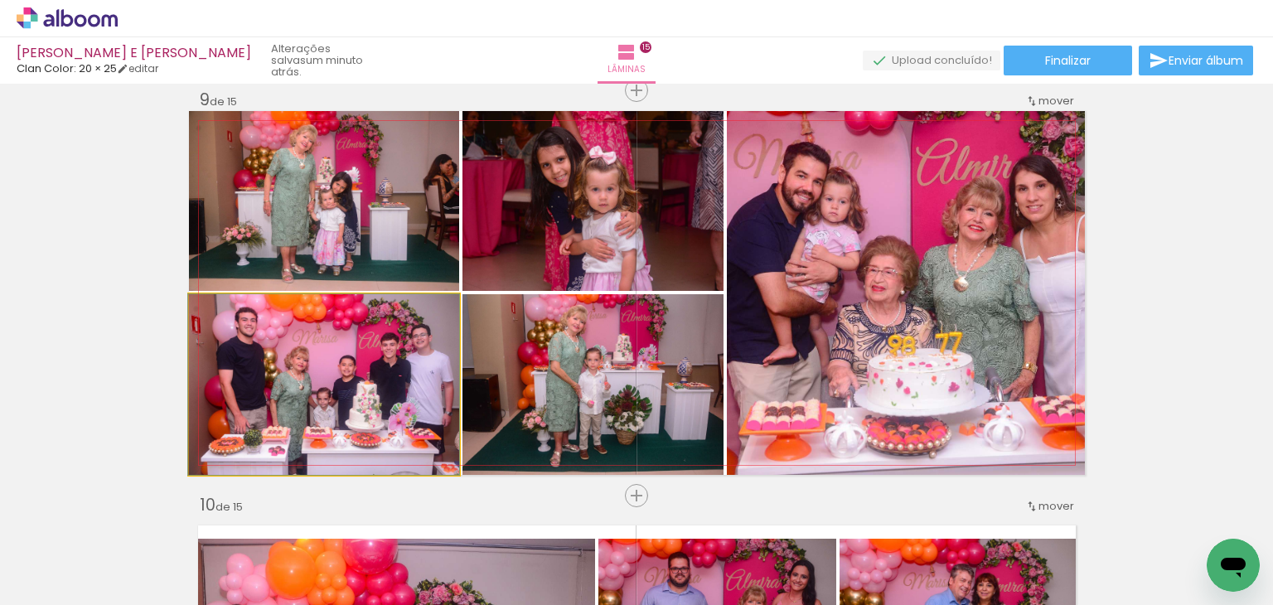
click at [361, 399] on quentale-photo at bounding box center [324, 384] width 270 height 181
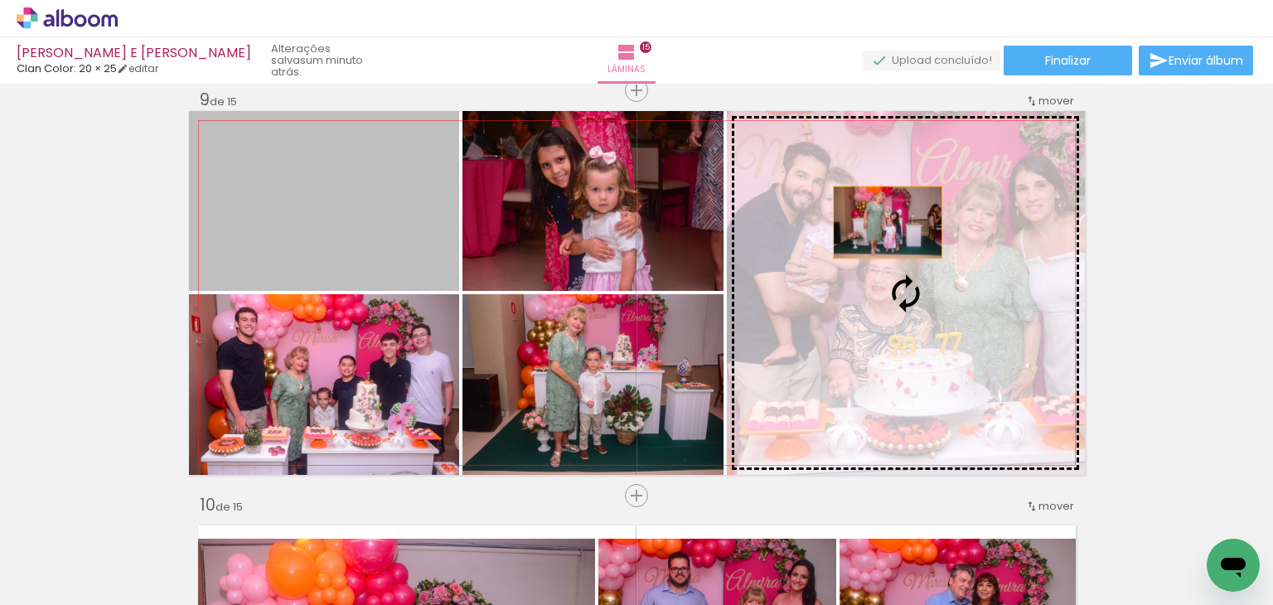
drag, startPoint x: 361, startPoint y: 235, endPoint x: 881, endPoint y: 222, distance: 519.8
click at [0, 0] on slot at bounding box center [0, 0] width 0 height 0
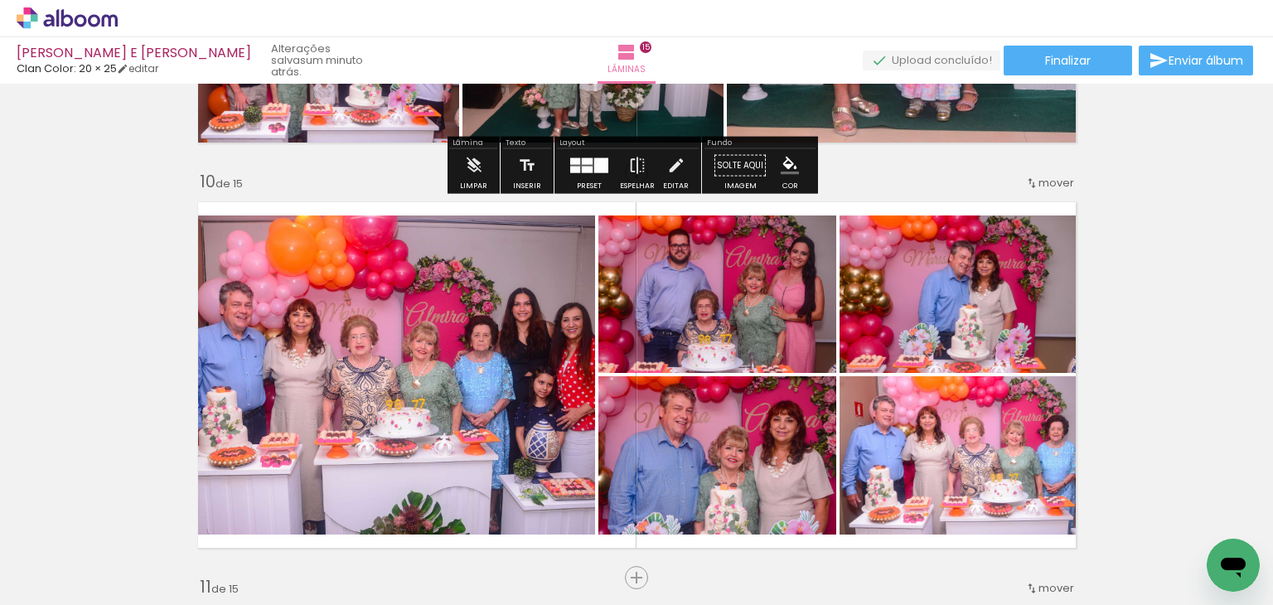
scroll to position [3677, 0]
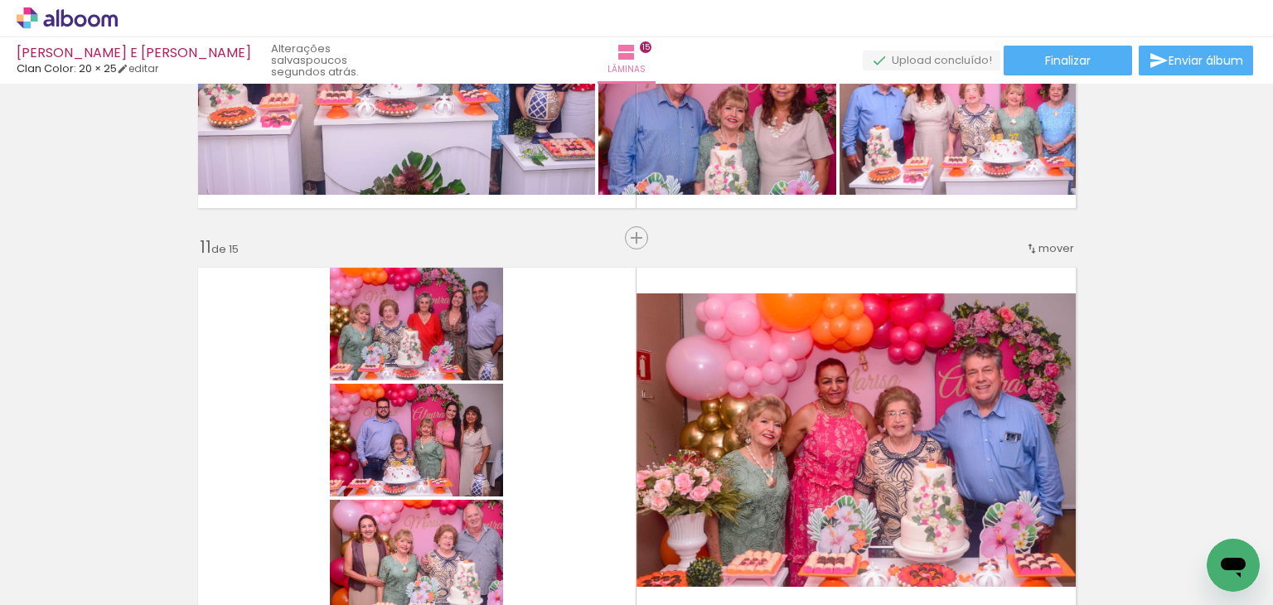
scroll to position [4092, 0]
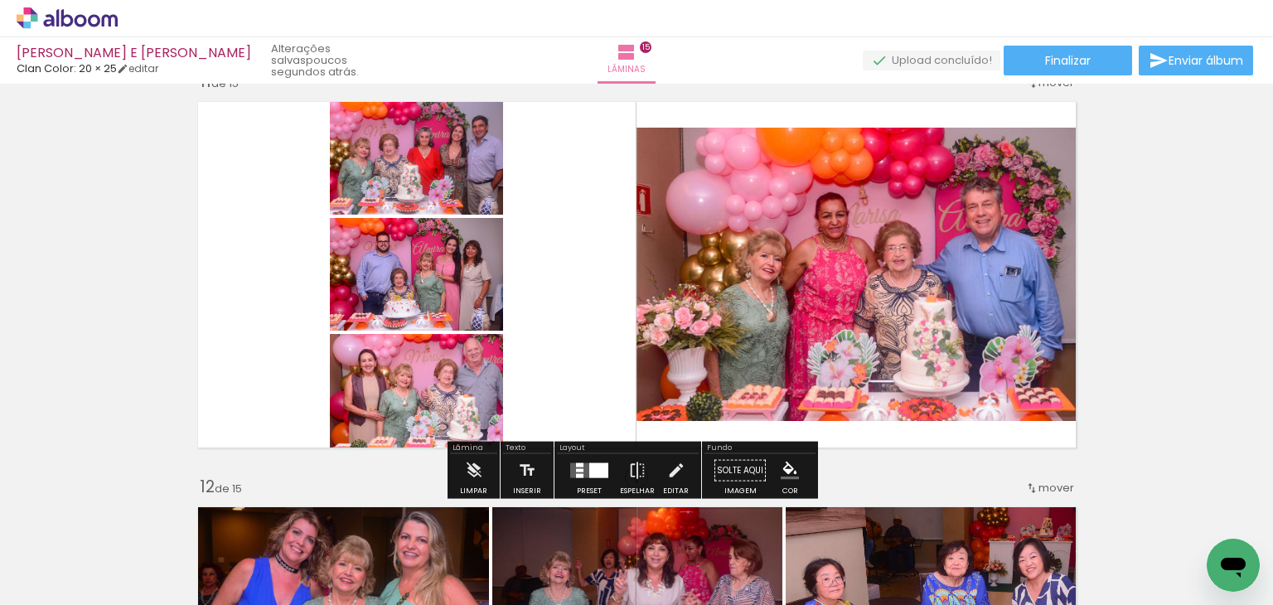
click at [578, 491] on div "Preset" at bounding box center [589, 490] width 25 height 7
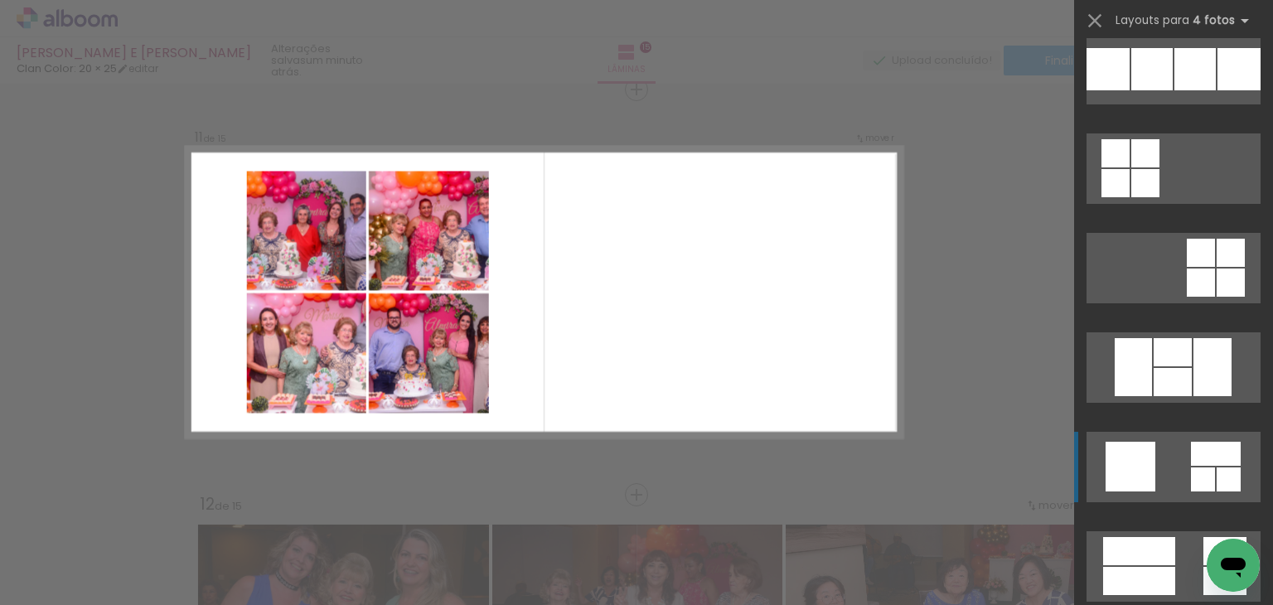
scroll to position [20337, 0]
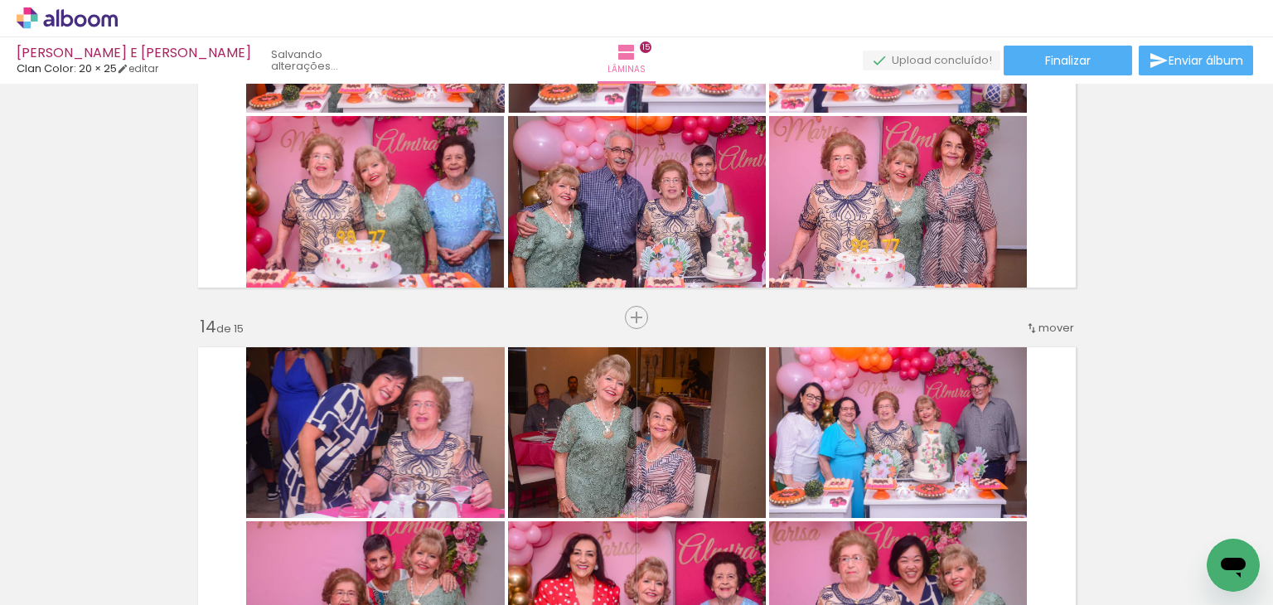
scroll to position [4973, 0]
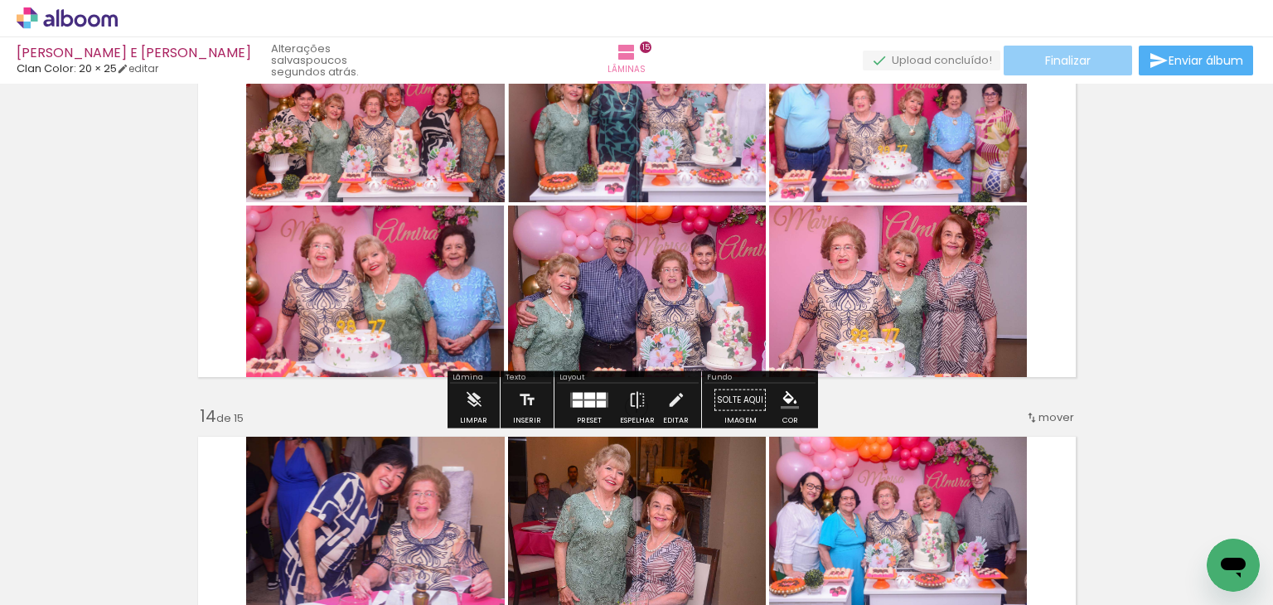
click at [1087, 75] on paper-button "Finalizar" at bounding box center [1068, 61] width 128 height 30
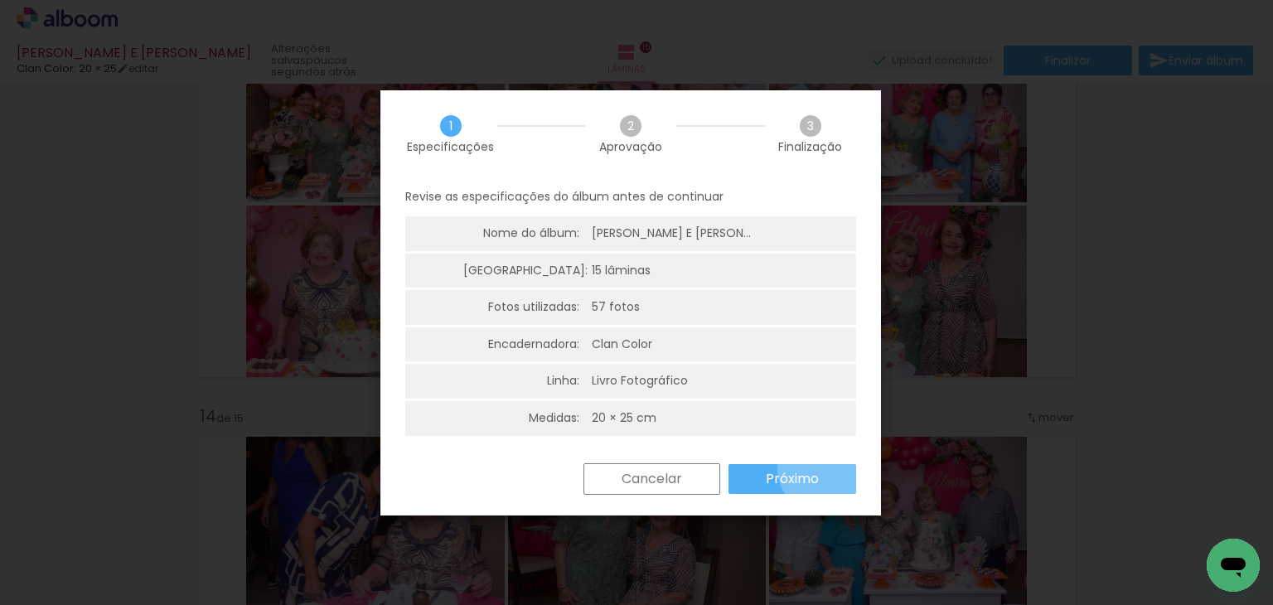
click at [821, 468] on paper-button "Próximo" at bounding box center [792, 479] width 128 height 30
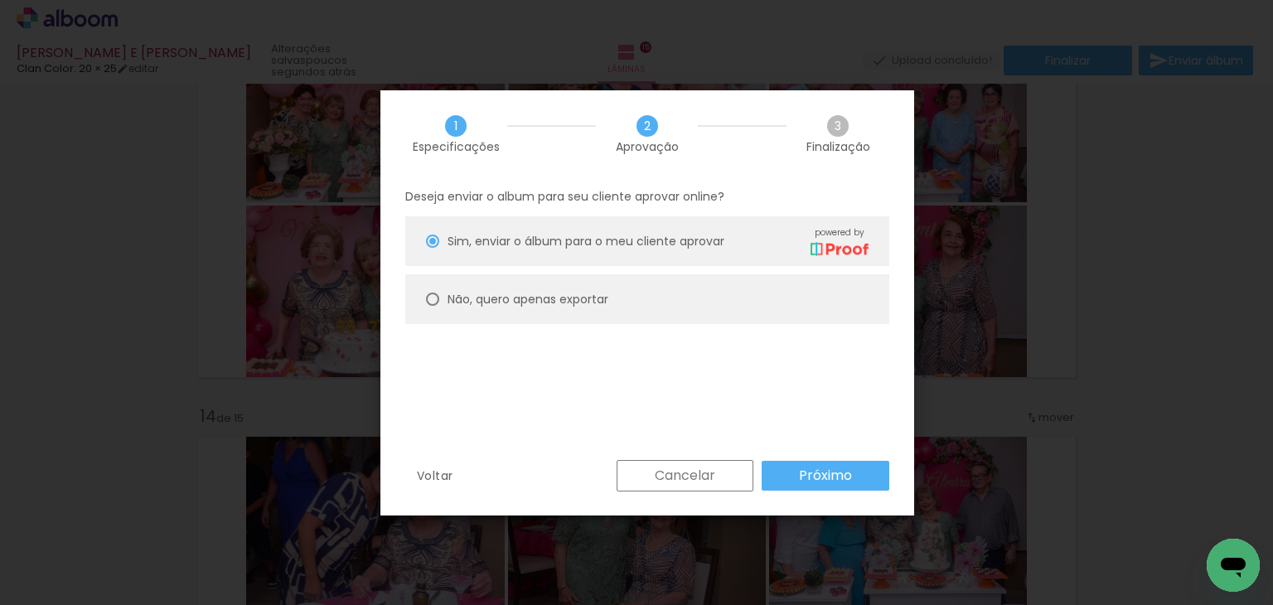
click at [728, 292] on paper-radio-button "Não, quero apenas exportar" at bounding box center [647, 299] width 484 height 50
type paper-radio-button "on"
click at [798, 467] on paper-button "Próximo" at bounding box center [826, 476] width 128 height 30
type input "Alta, 300 DPI"
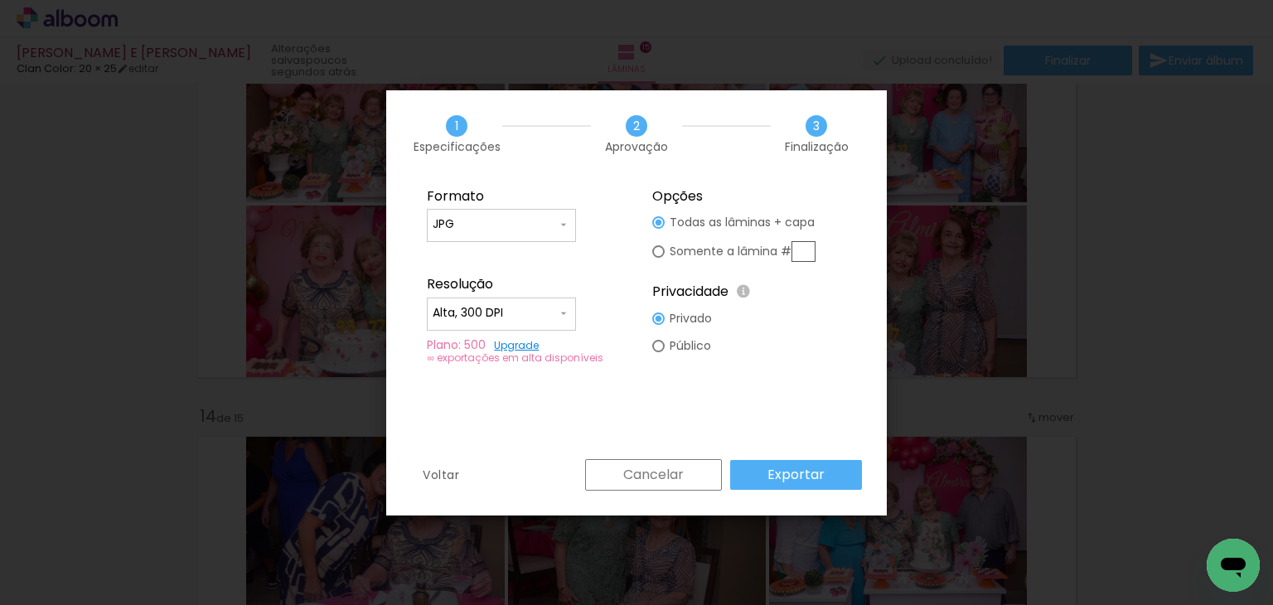
click at [0, 0] on slot "Exportar" at bounding box center [0, 0] width 0 height 0
